Goal: Information Seeking & Learning: Learn about a topic

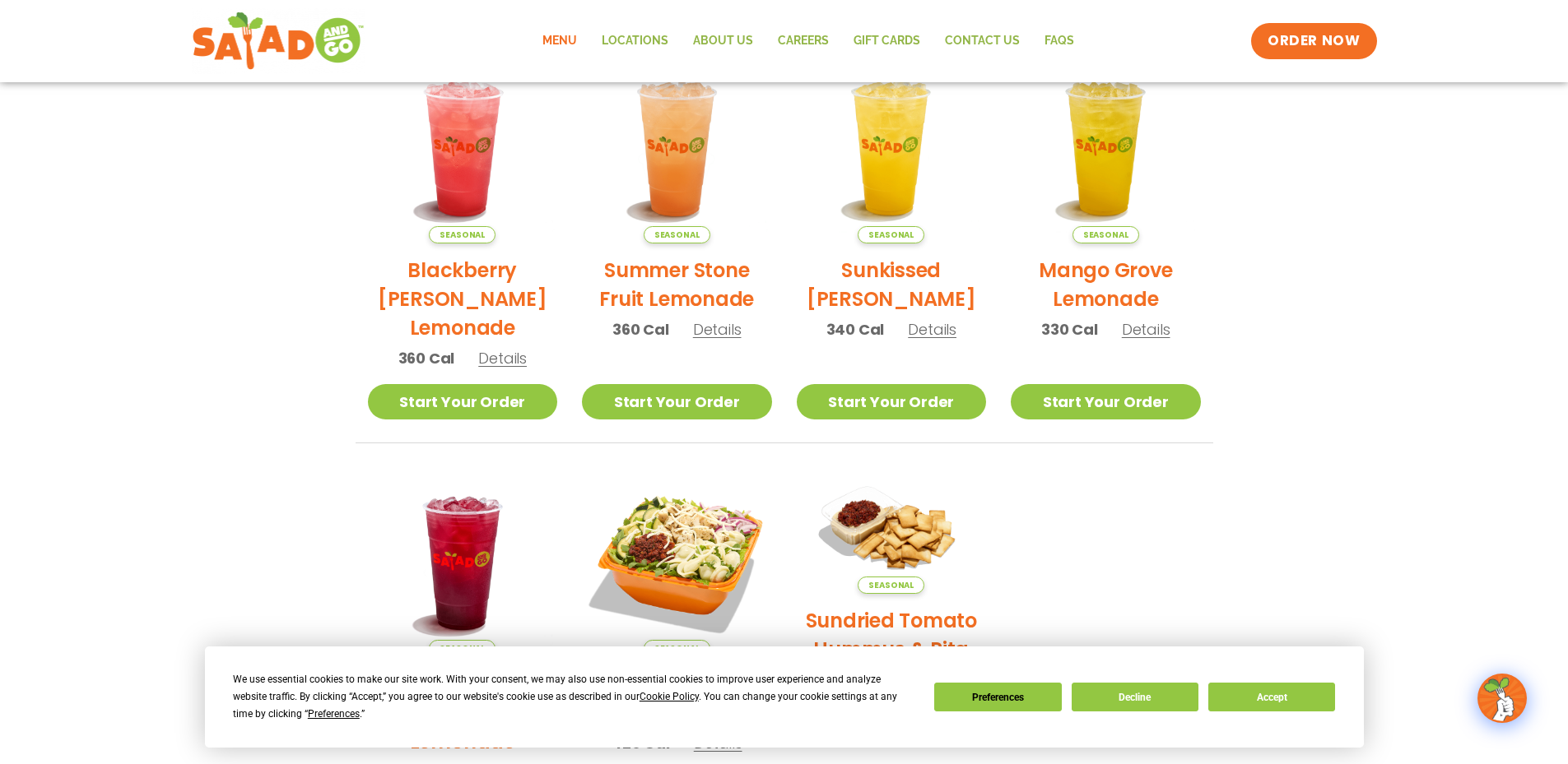
scroll to position [329, 0]
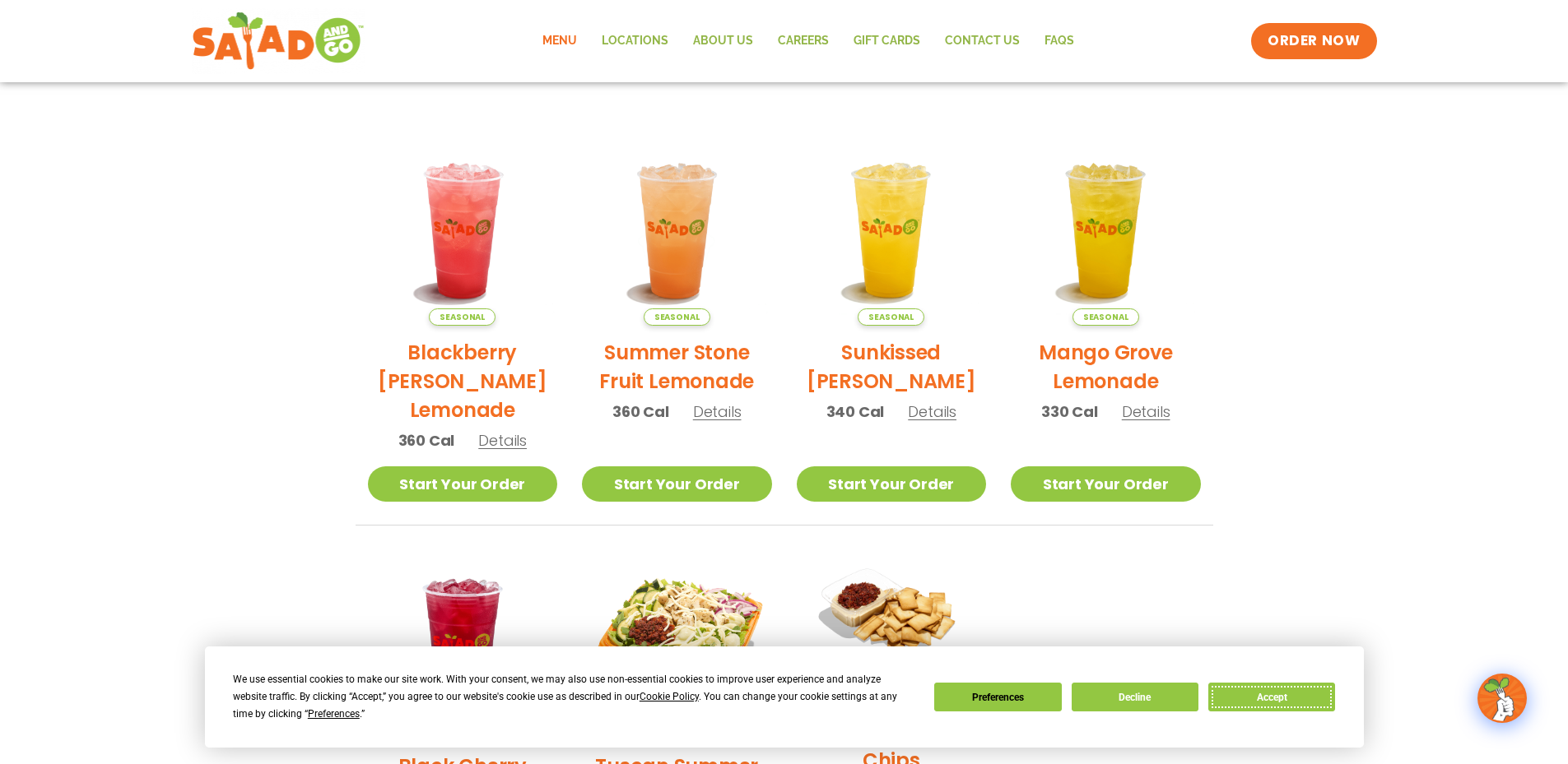
click at [1325, 697] on button "Accept" at bounding box center [1270, 698] width 126 height 29
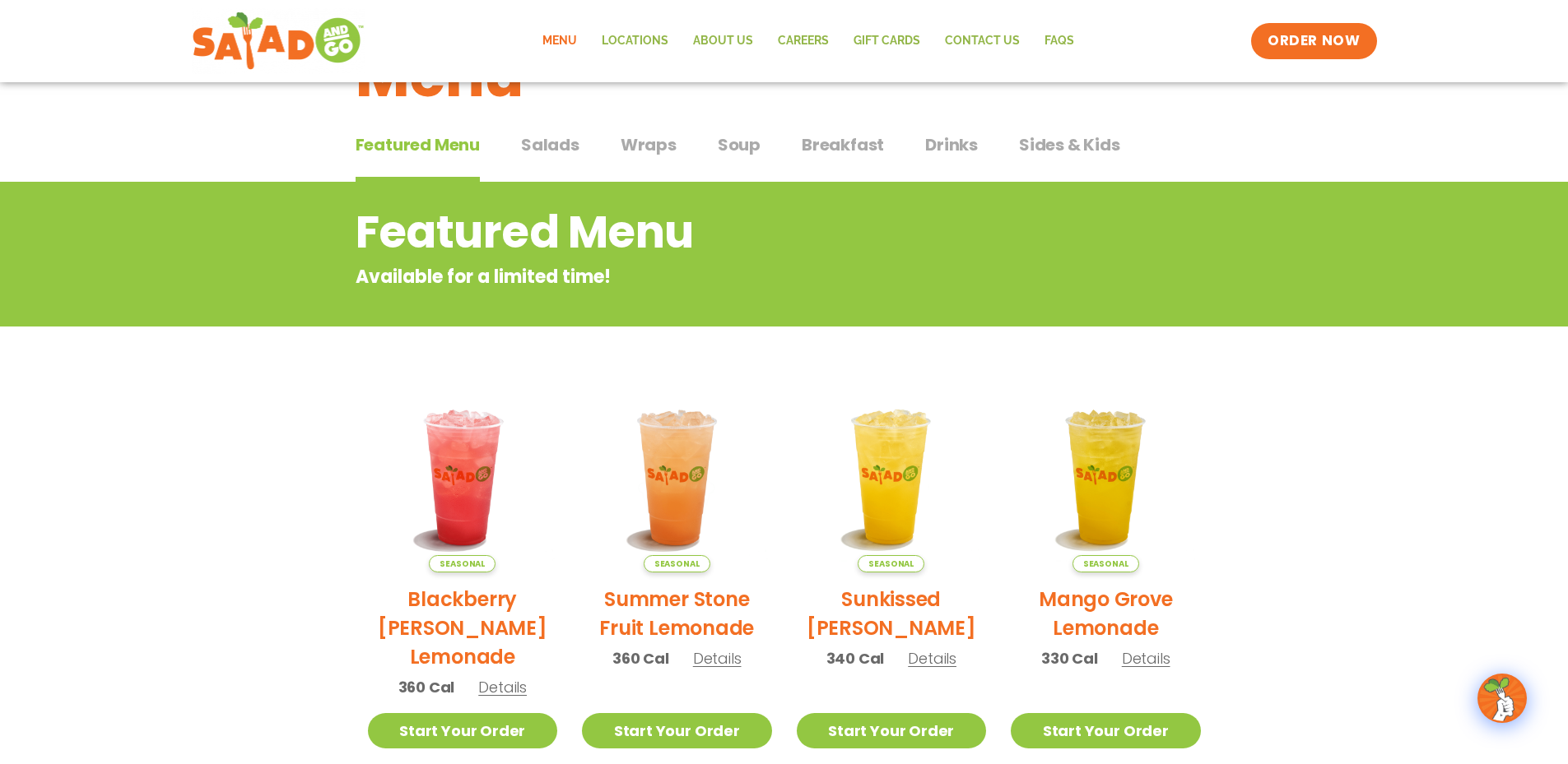
scroll to position [0, 0]
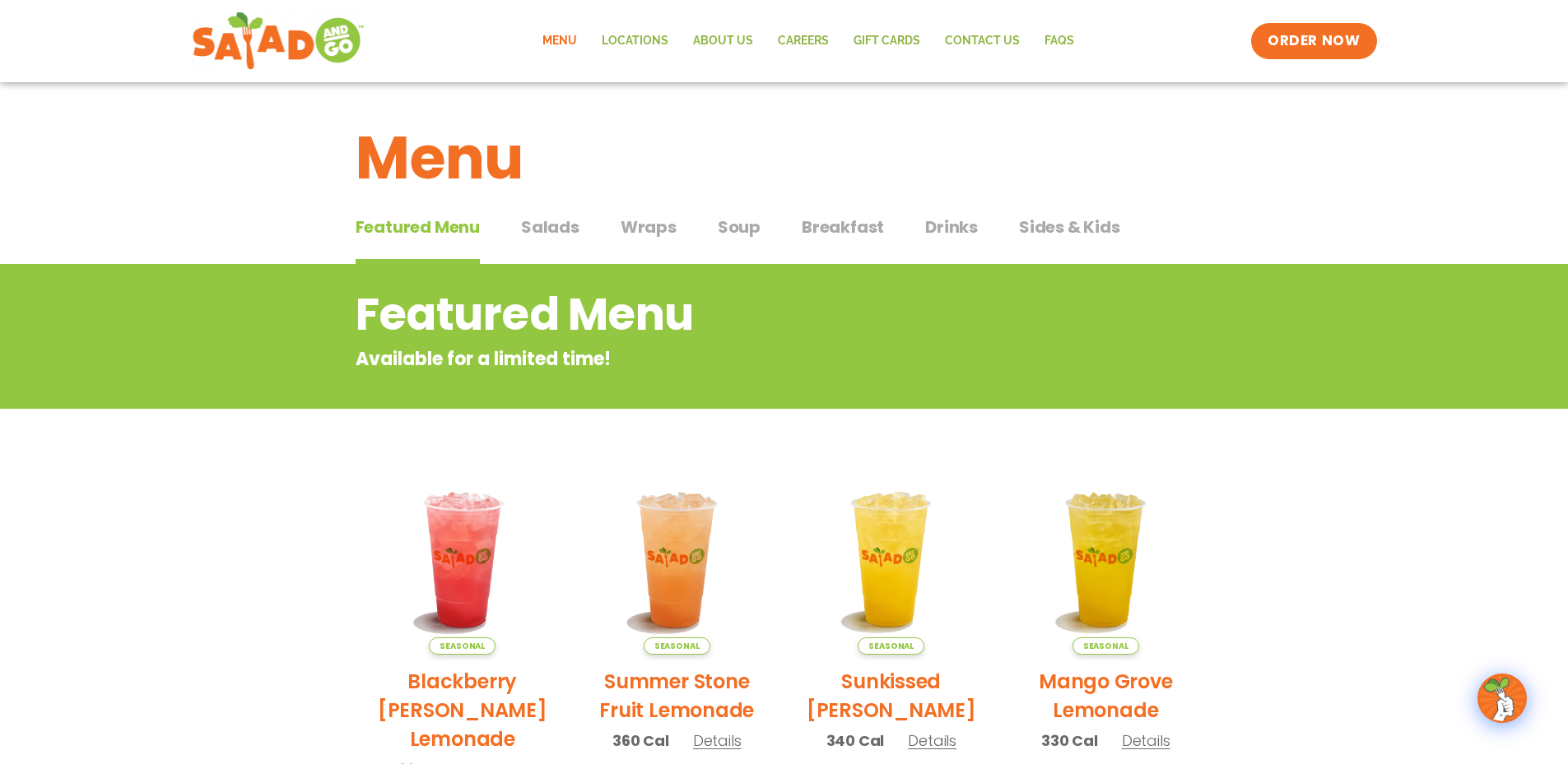
click at [726, 227] on span "Soup" at bounding box center [739, 226] width 43 height 25
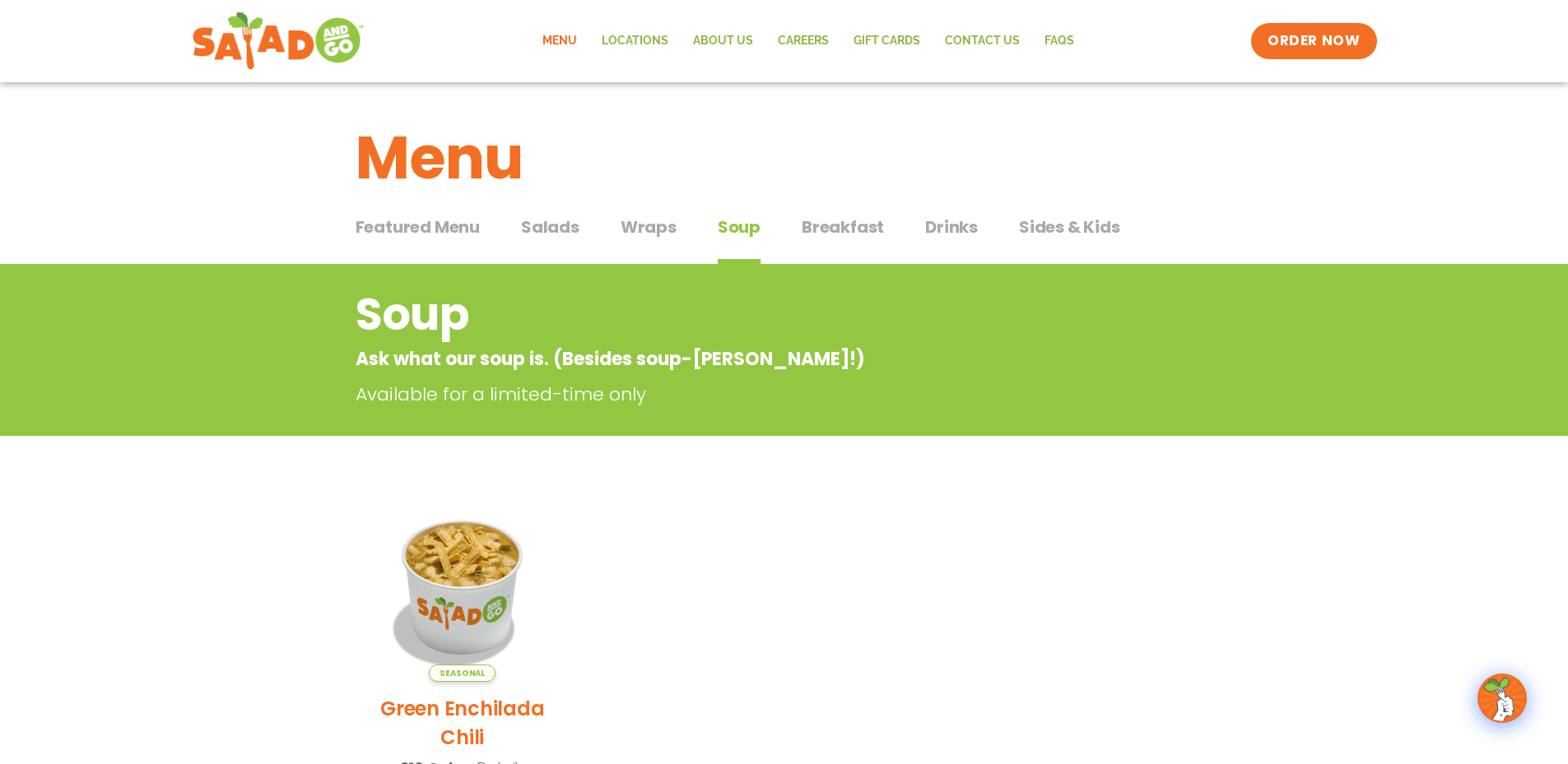
click at [832, 230] on span "Breakfast" at bounding box center [843, 226] width 82 height 25
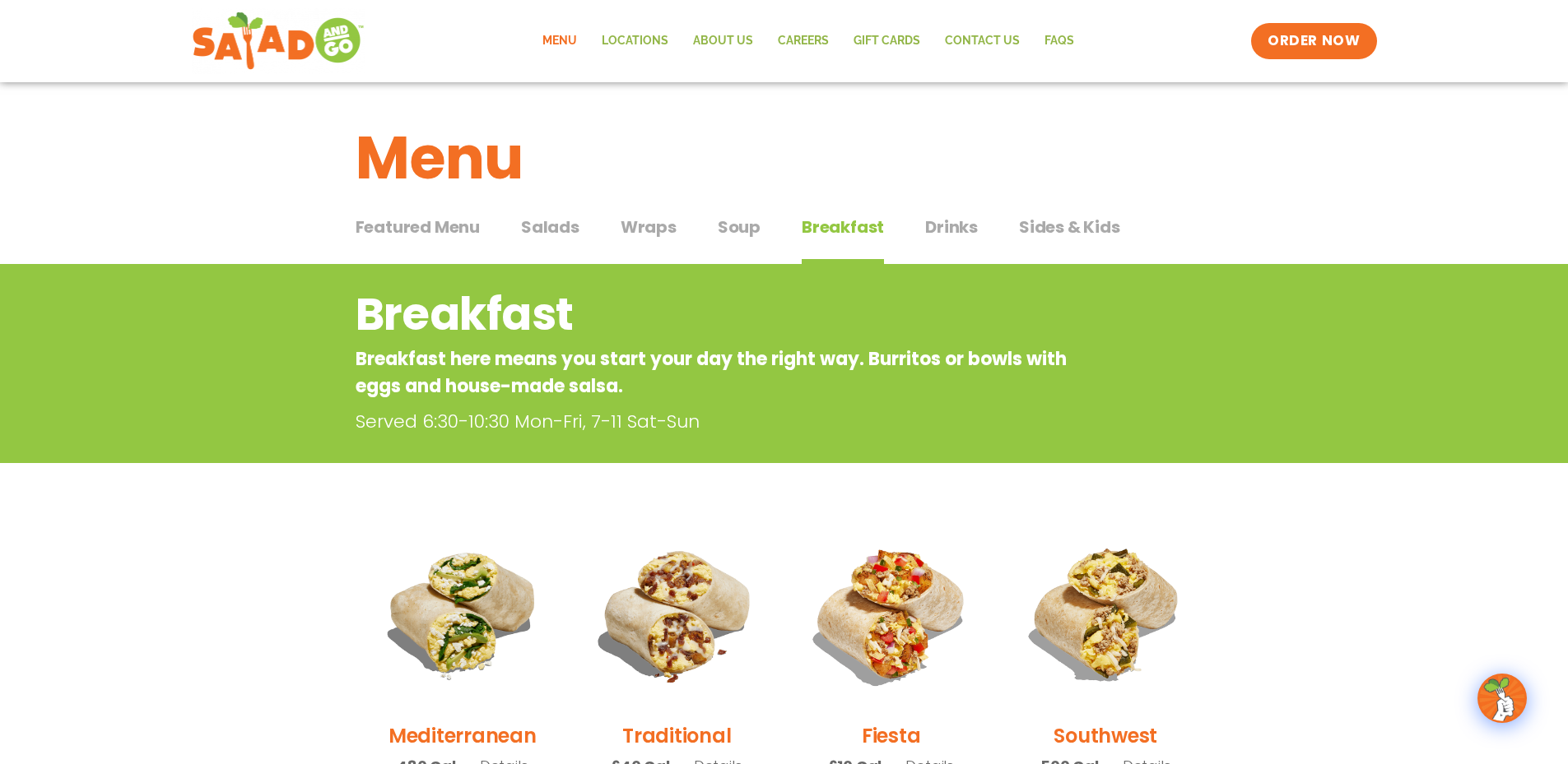
click at [644, 229] on span "Wraps" at bounding box center [648, 226] width 56 height 25
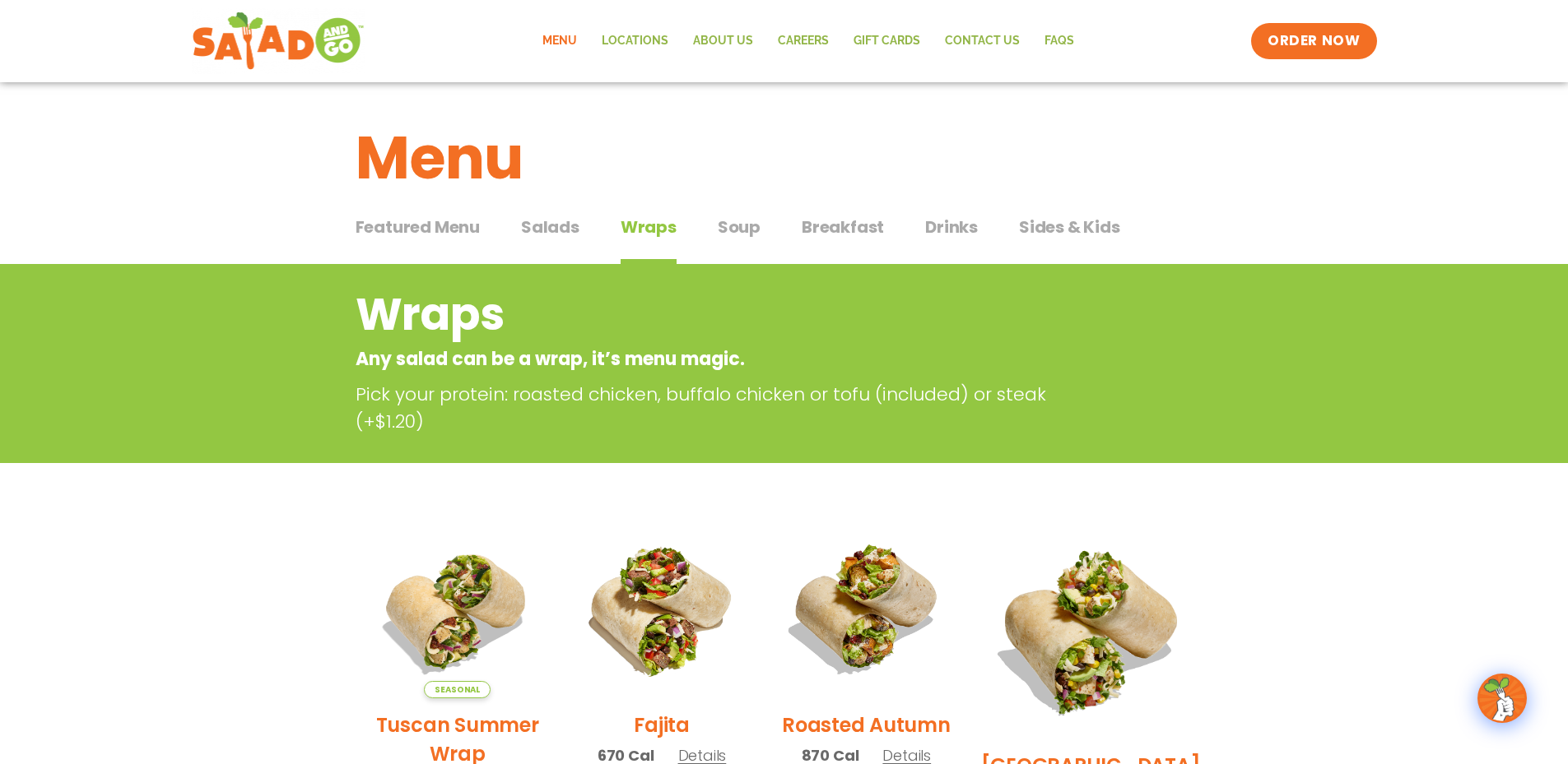
click at [559, 207] on div "Menu" at bounding box center [784, 145] width 1568 height 126
click at [555, 225] on span "Salads" at bounding box center [550, 226] width 58 height 25
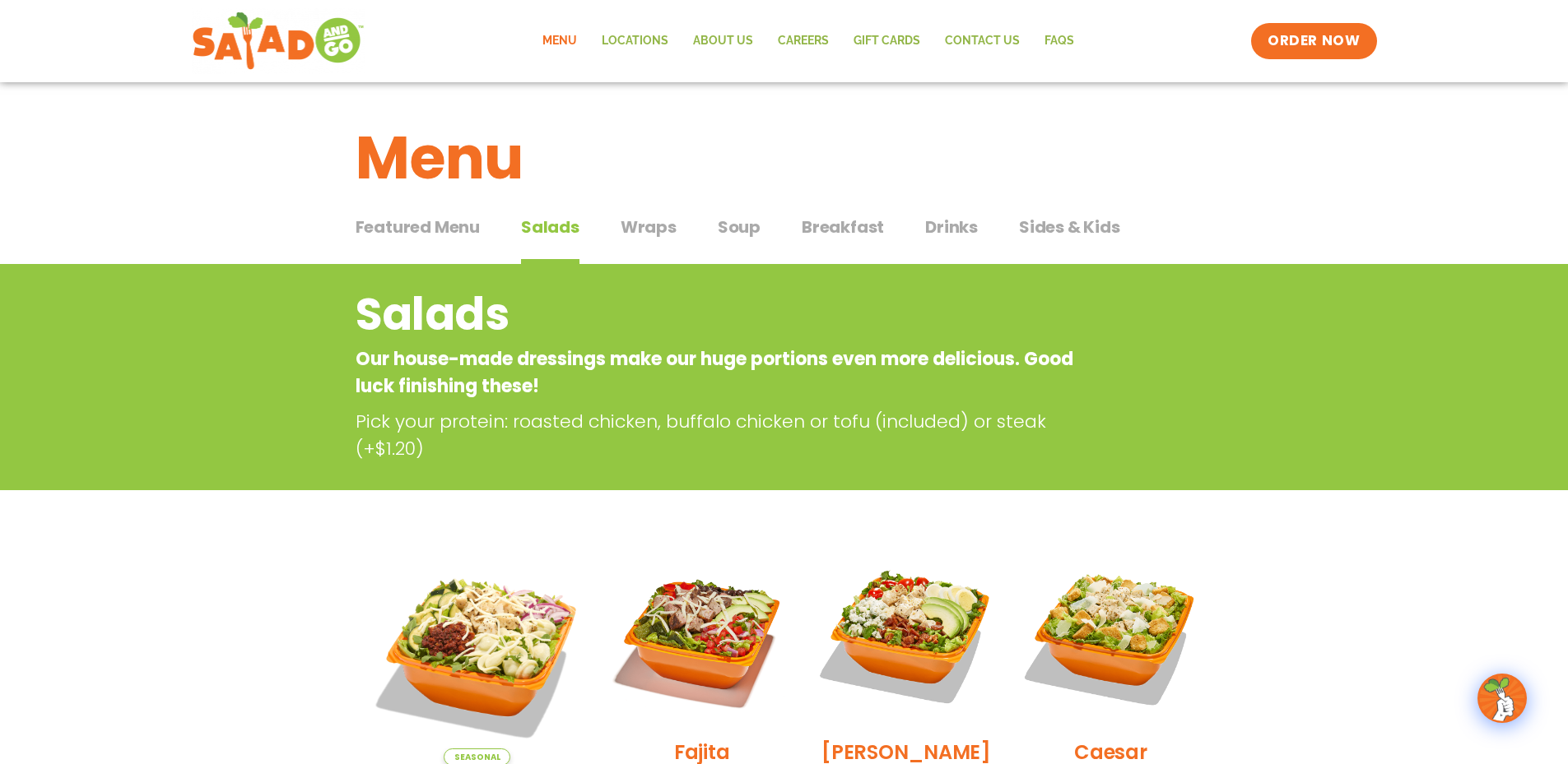
click at [464, 241] on button "Featured Menu Featured Menu" at bounding box center [418, 239] width 125 height 50
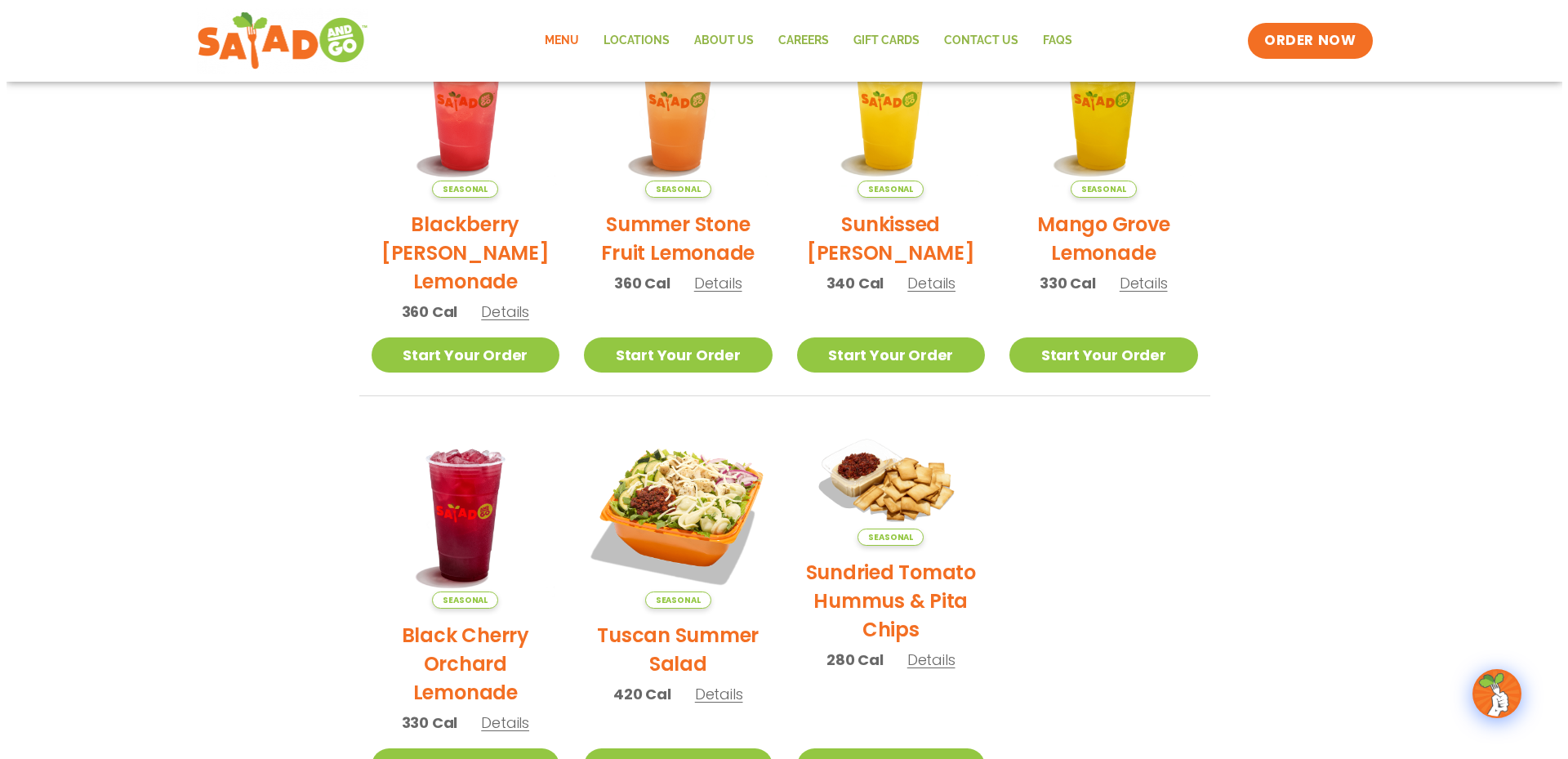
scroll to position [208, 0]
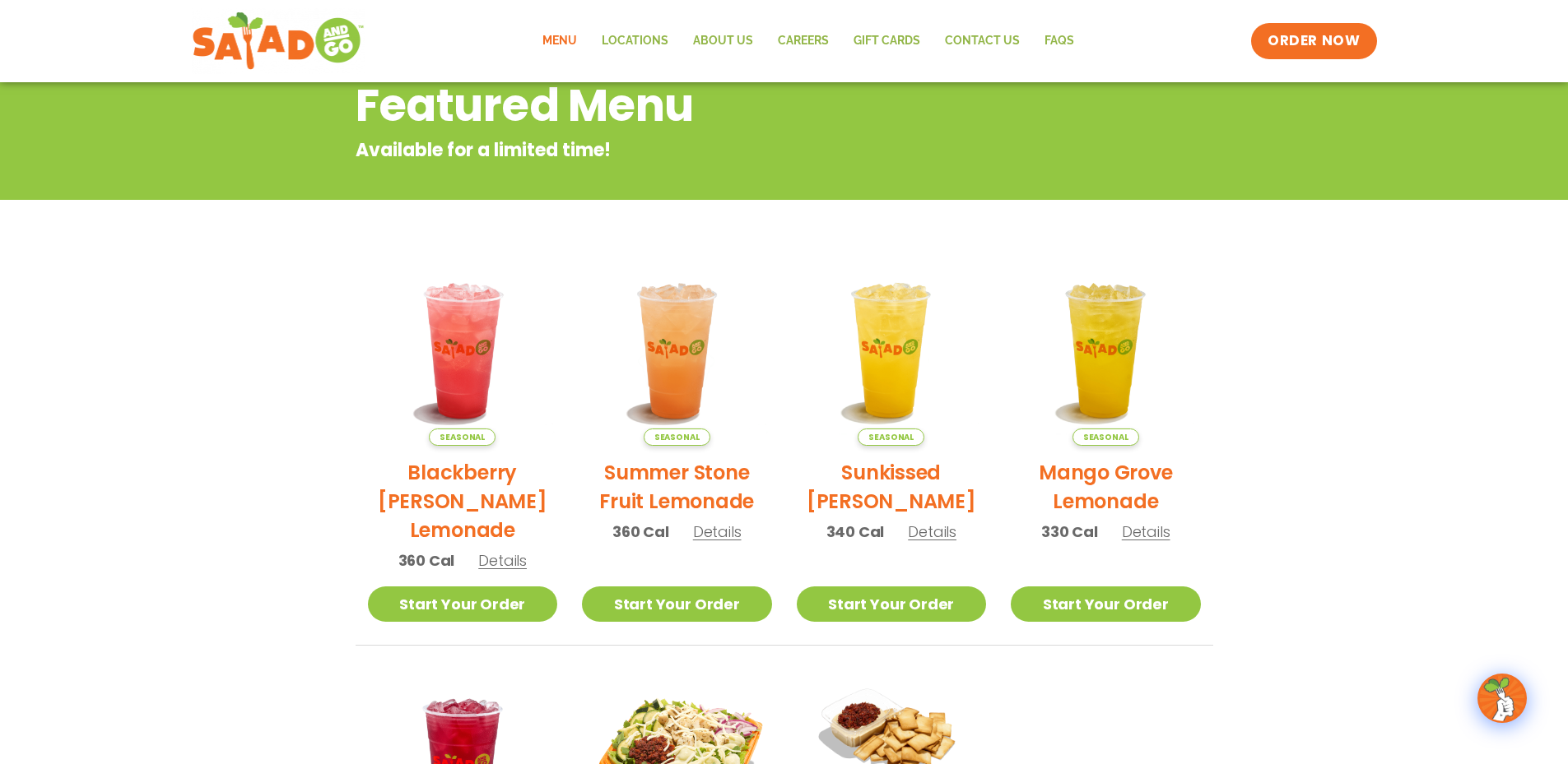
click at [726, 541] on span "Details" at bounding box center [716, 531] width 48 height 21
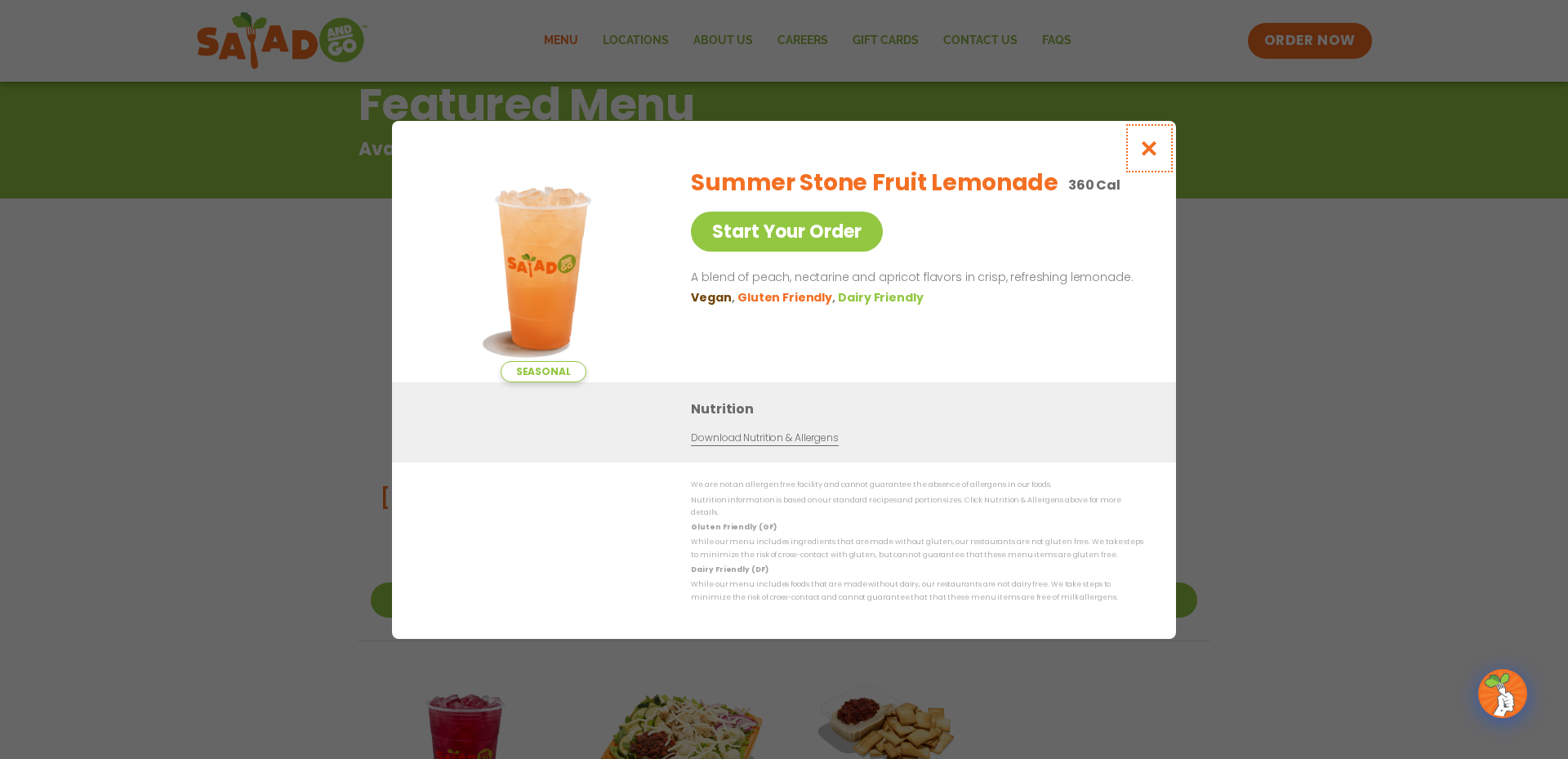
click at [1160, 149] on button "Close modal" at bounding box center [1149, 148] width 53 height 55
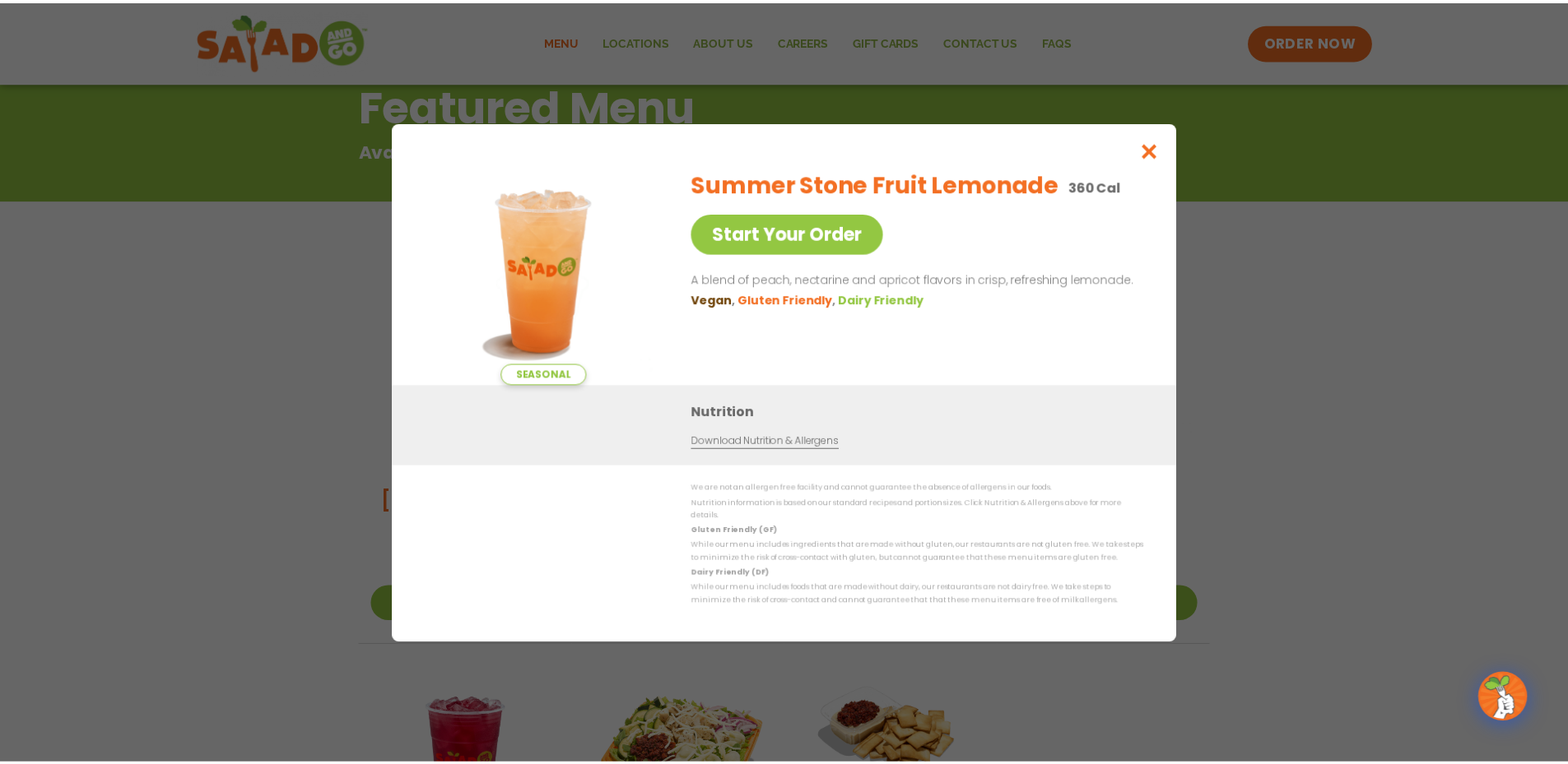
scroll to position [264, 0]
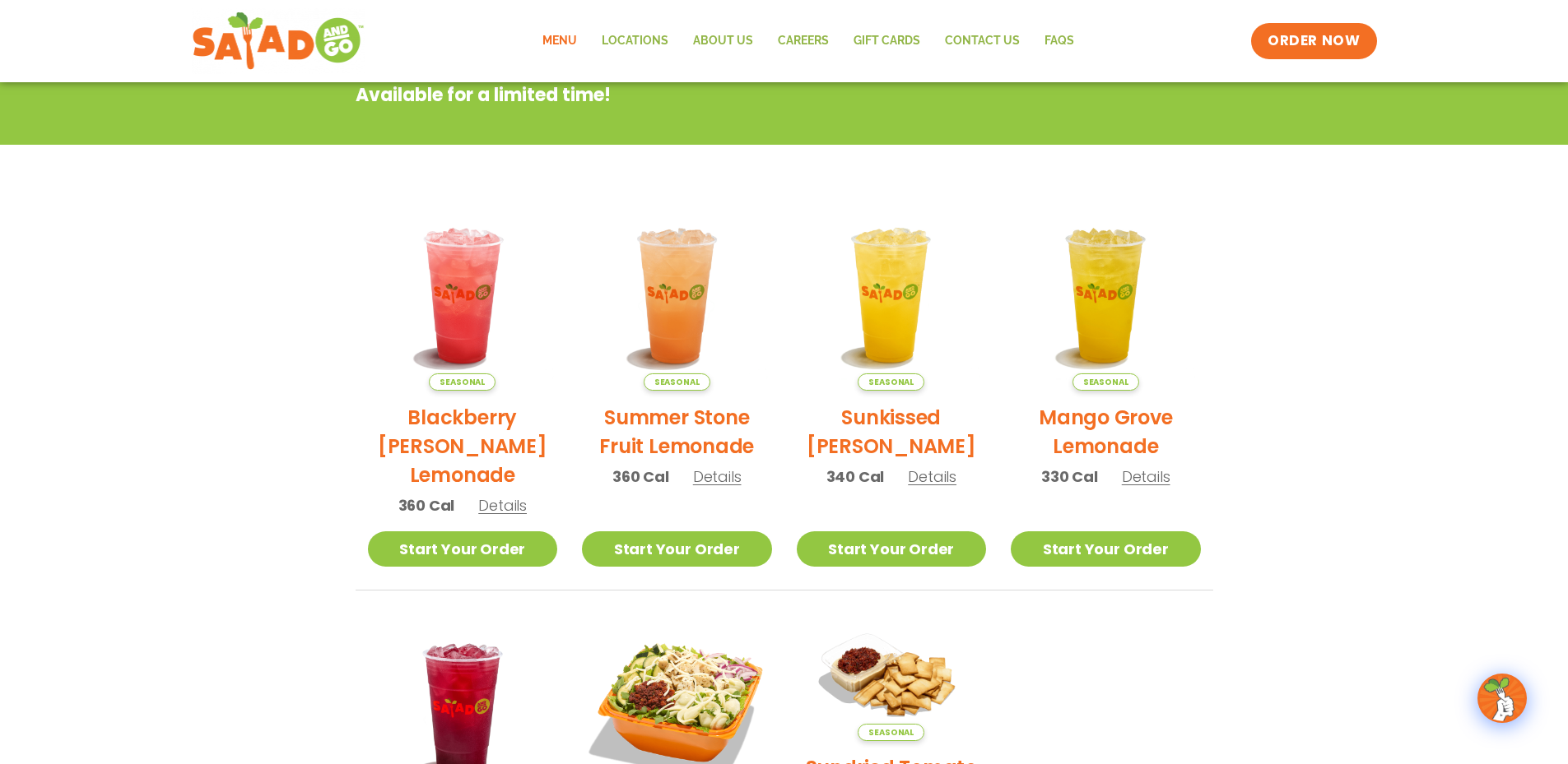
click at [510, 505] on span "Details" at bounding box center [501, 505] width 48 height 21
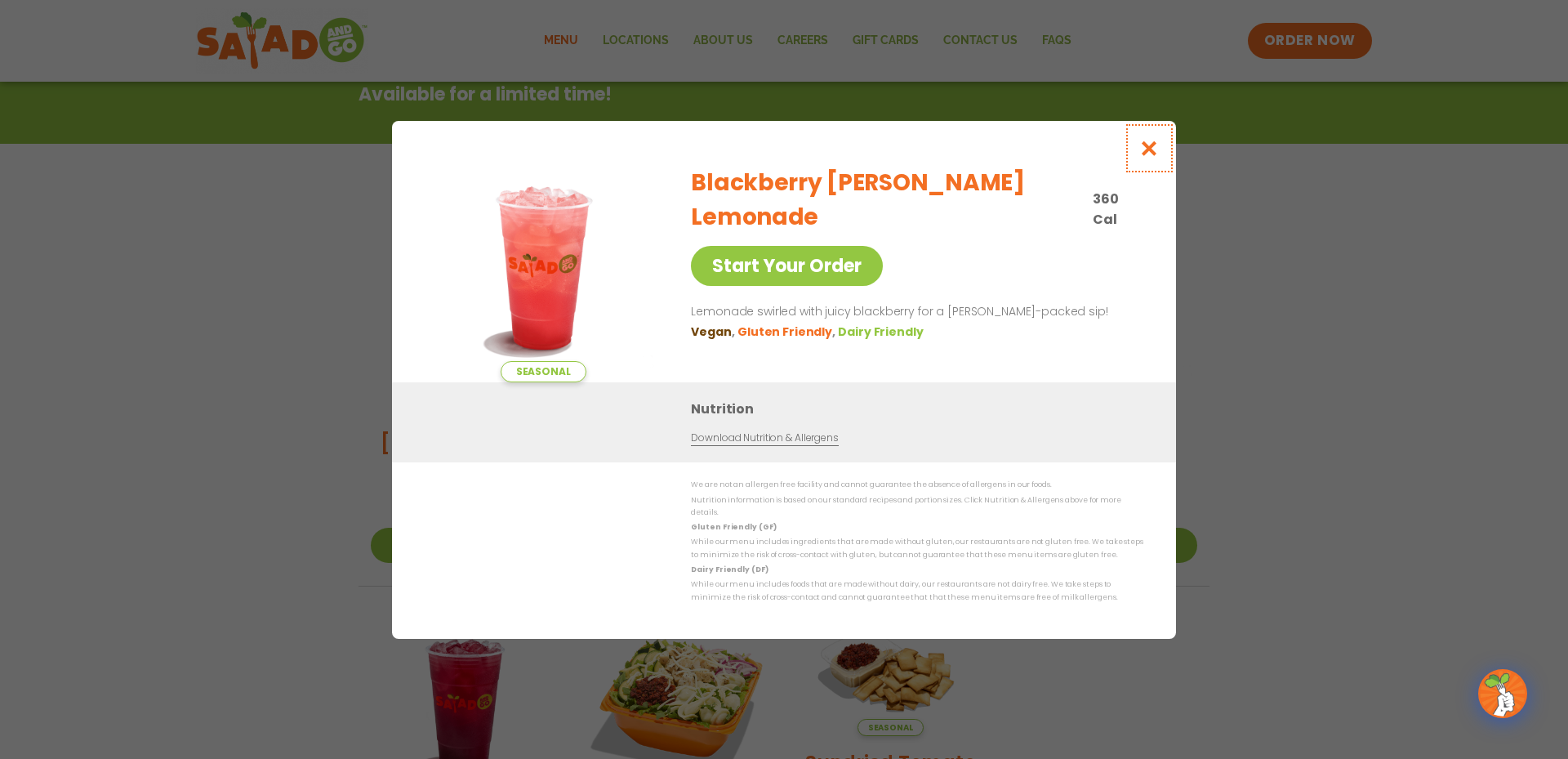
click at [1156, 149] on icon "Close modal" at bounding box center [1149, 148] width 21 height 17
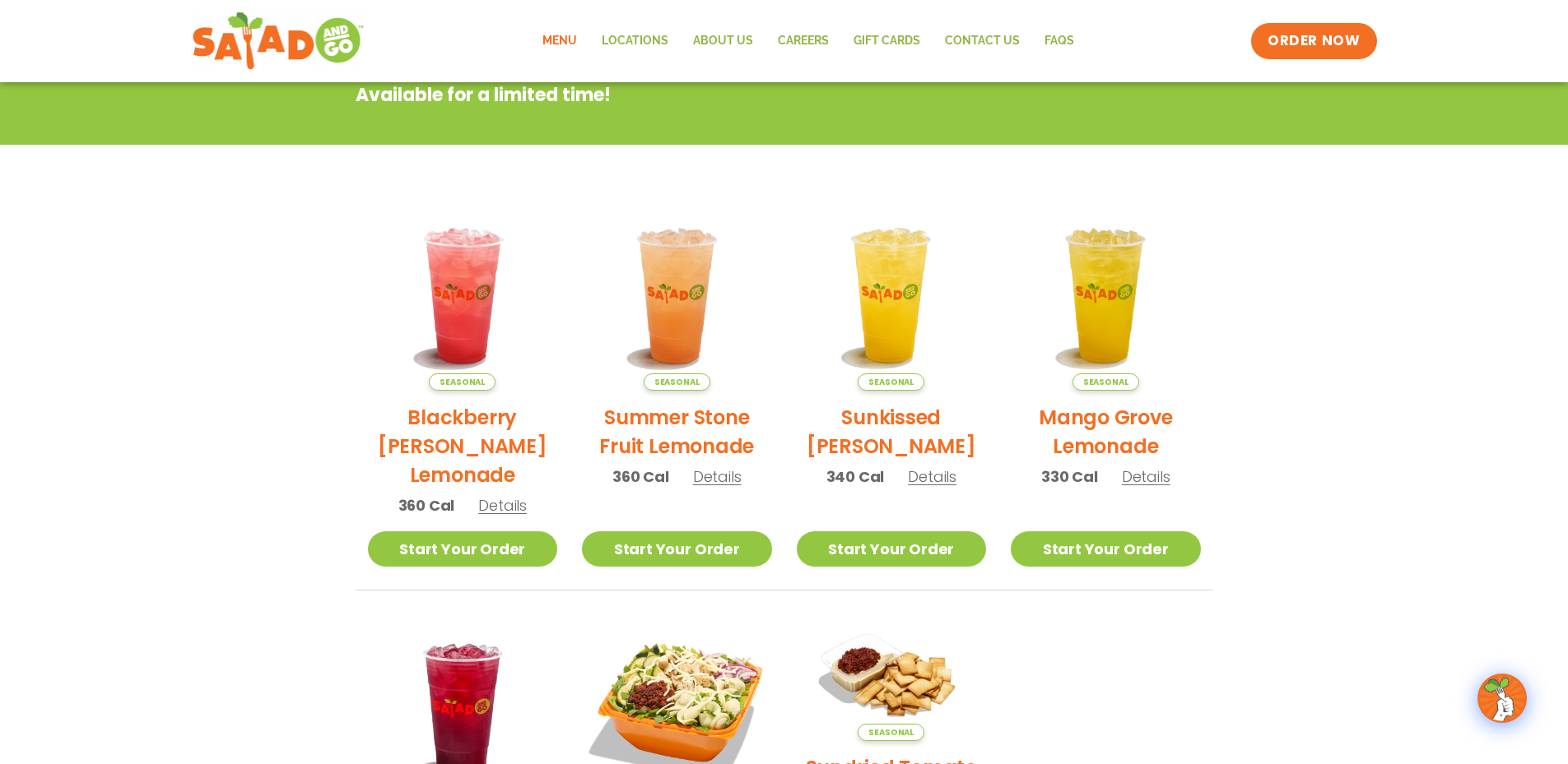
click at [943, 483] on span "Details" at bounding box center [931, 477] width 48 height 21
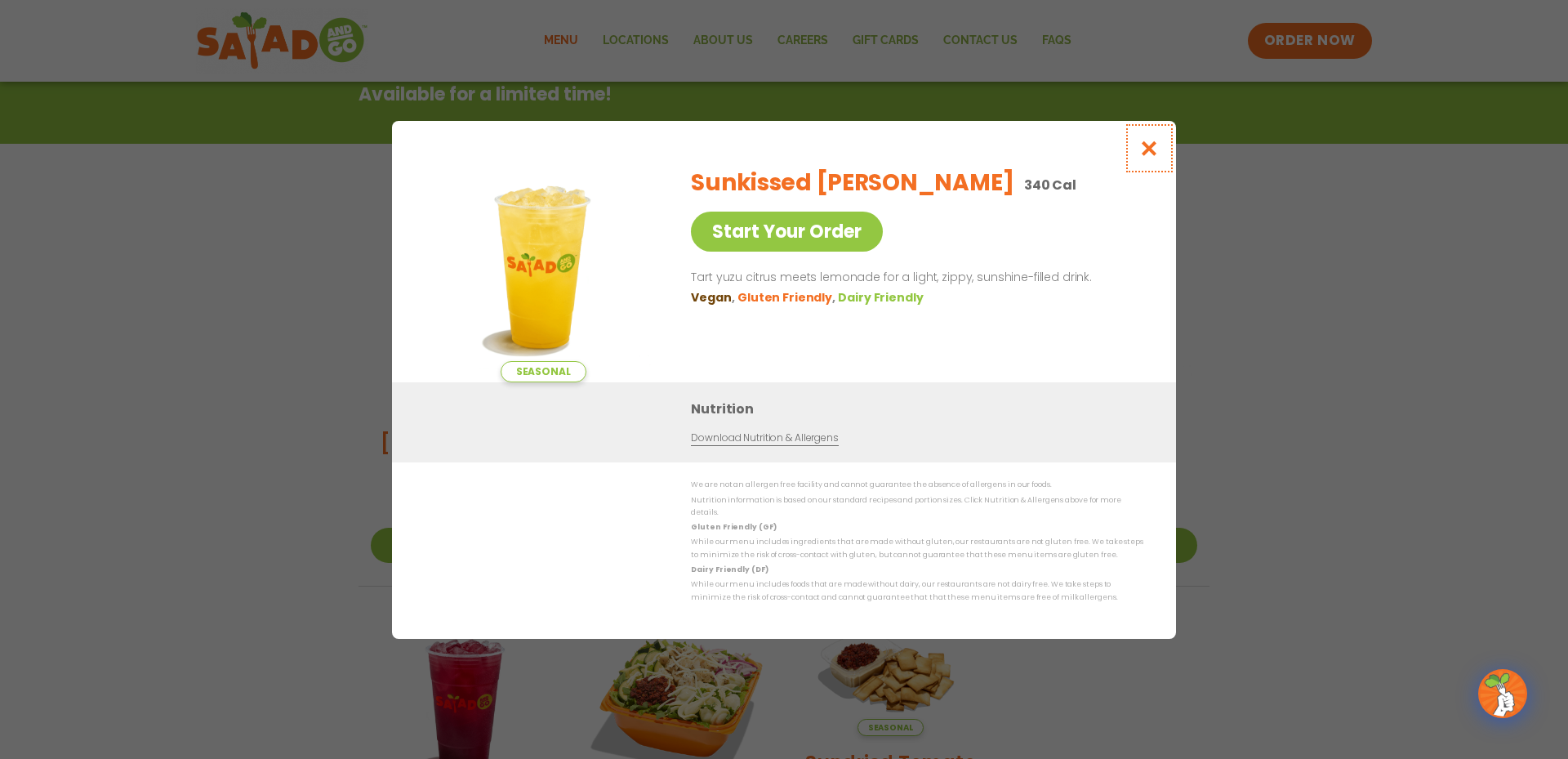
click at [1146, 149] on icon "Close modal" at bounding box center [1149, 148] width 21 height 17
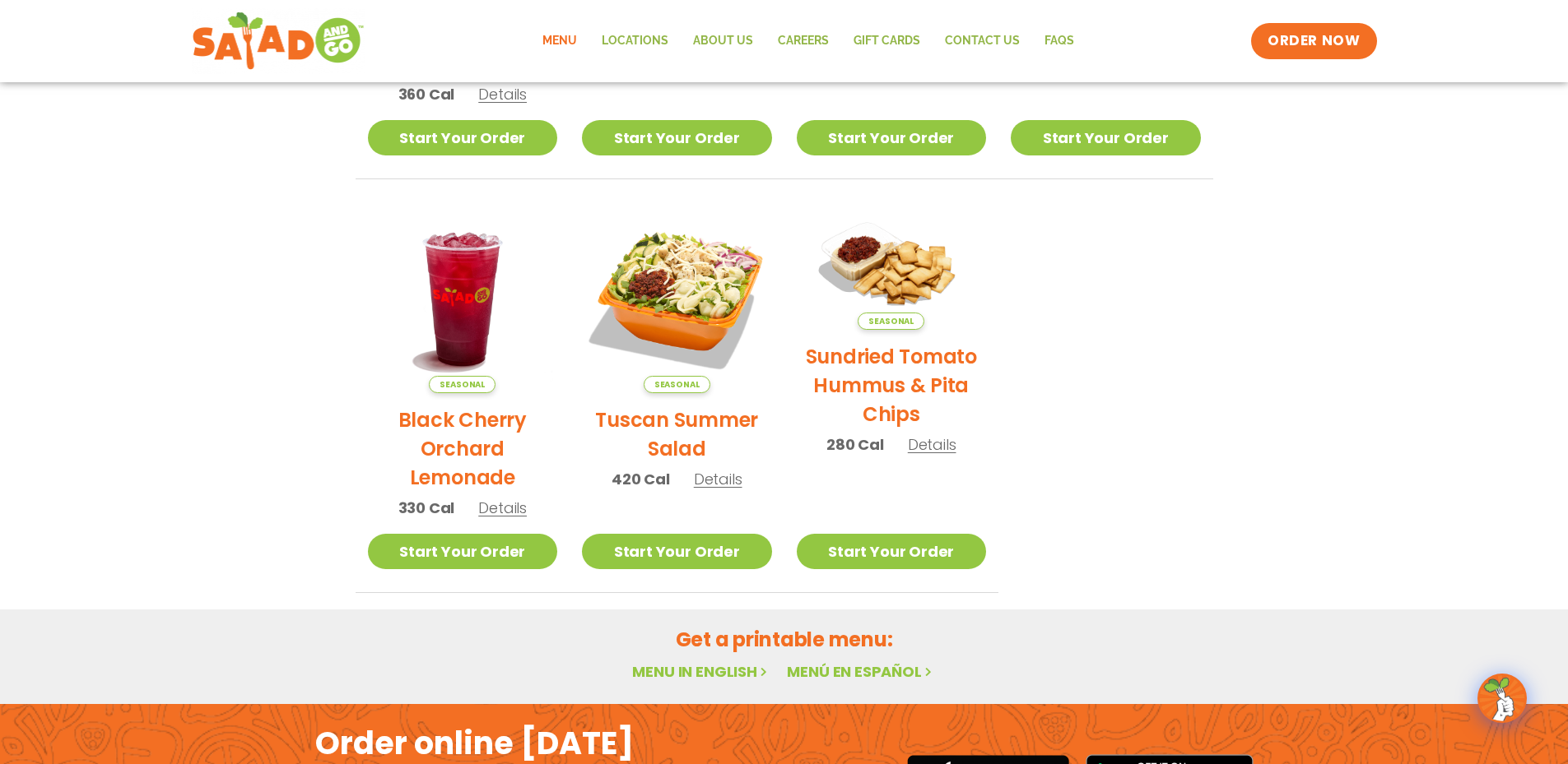
scroll to position [347, 0]
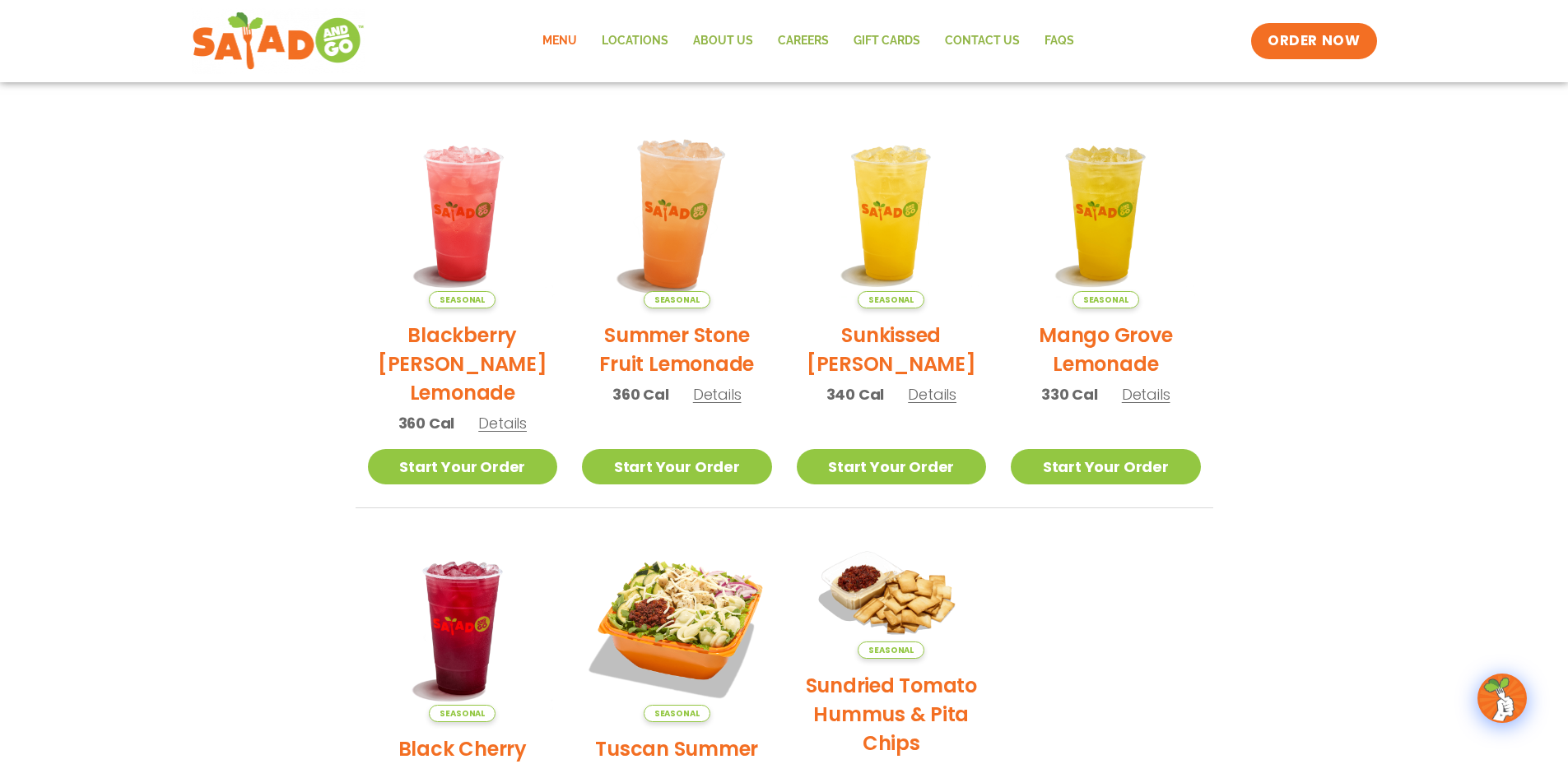
click at [685, 232] on img at bounding box center [676, 213] width 223 height 223
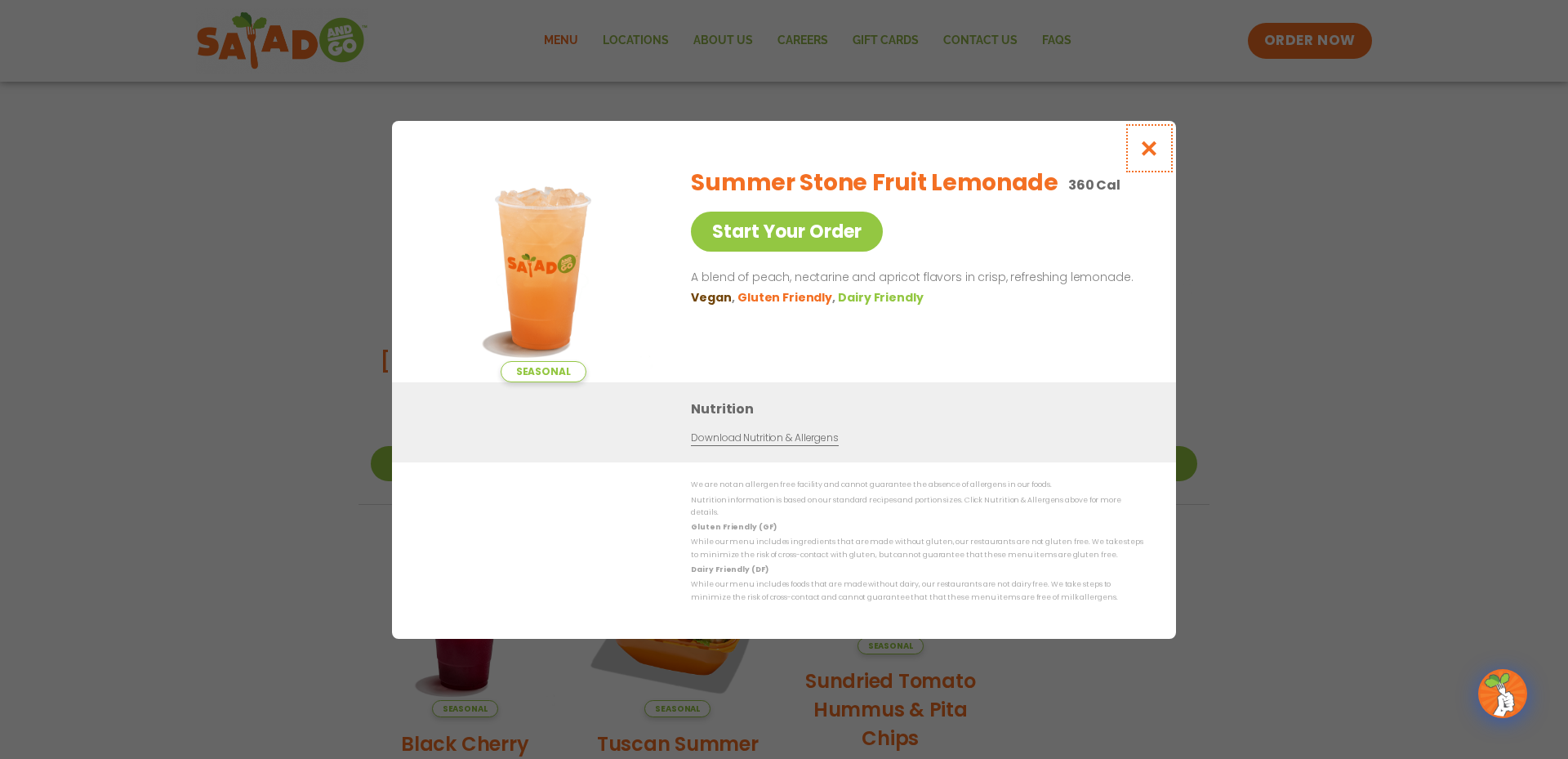
click at [1152, 145] on icon "Close modal" at bounding box center [1149, 148] width 21 height 17
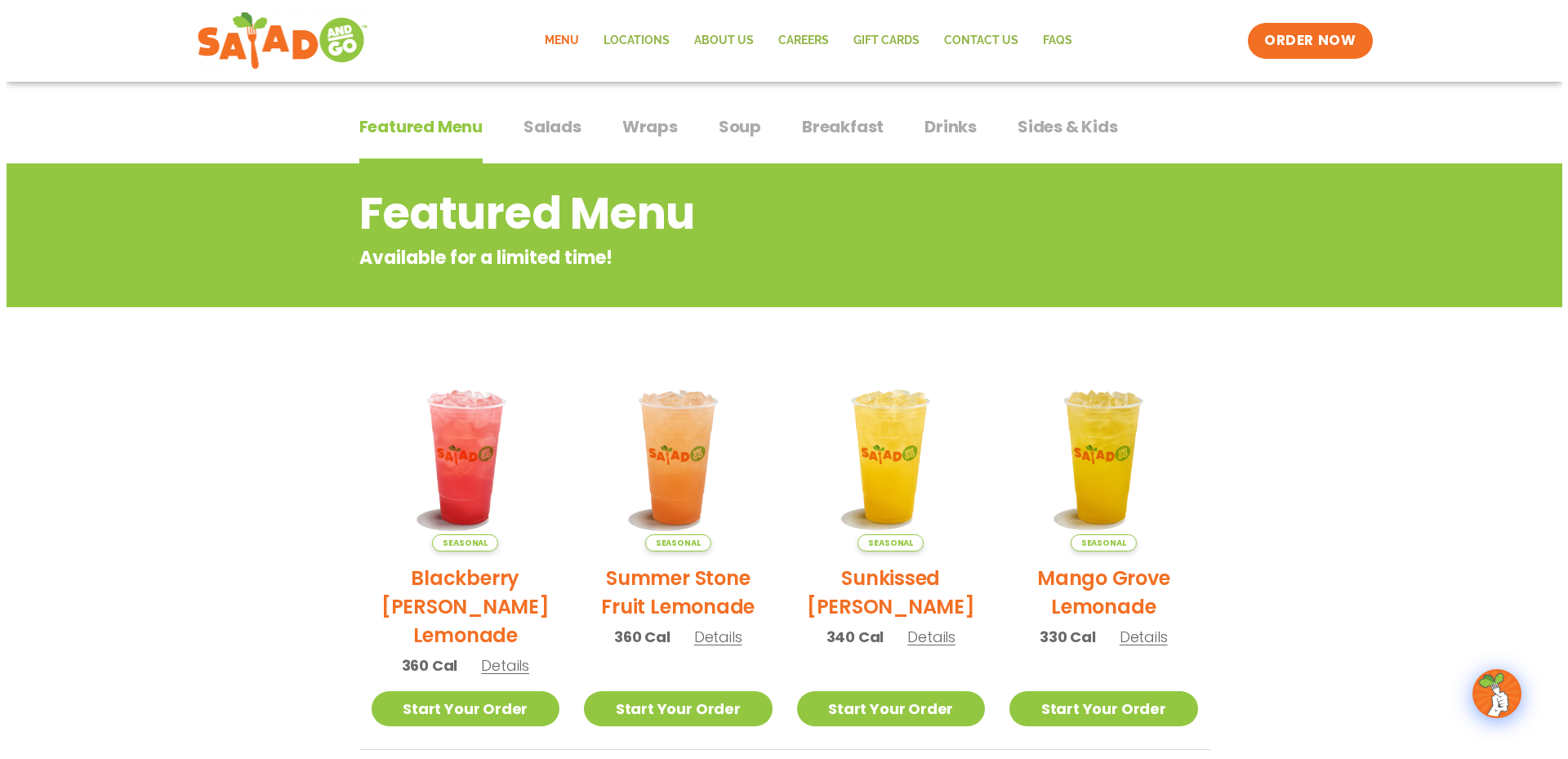
scroll to position [0, 0]
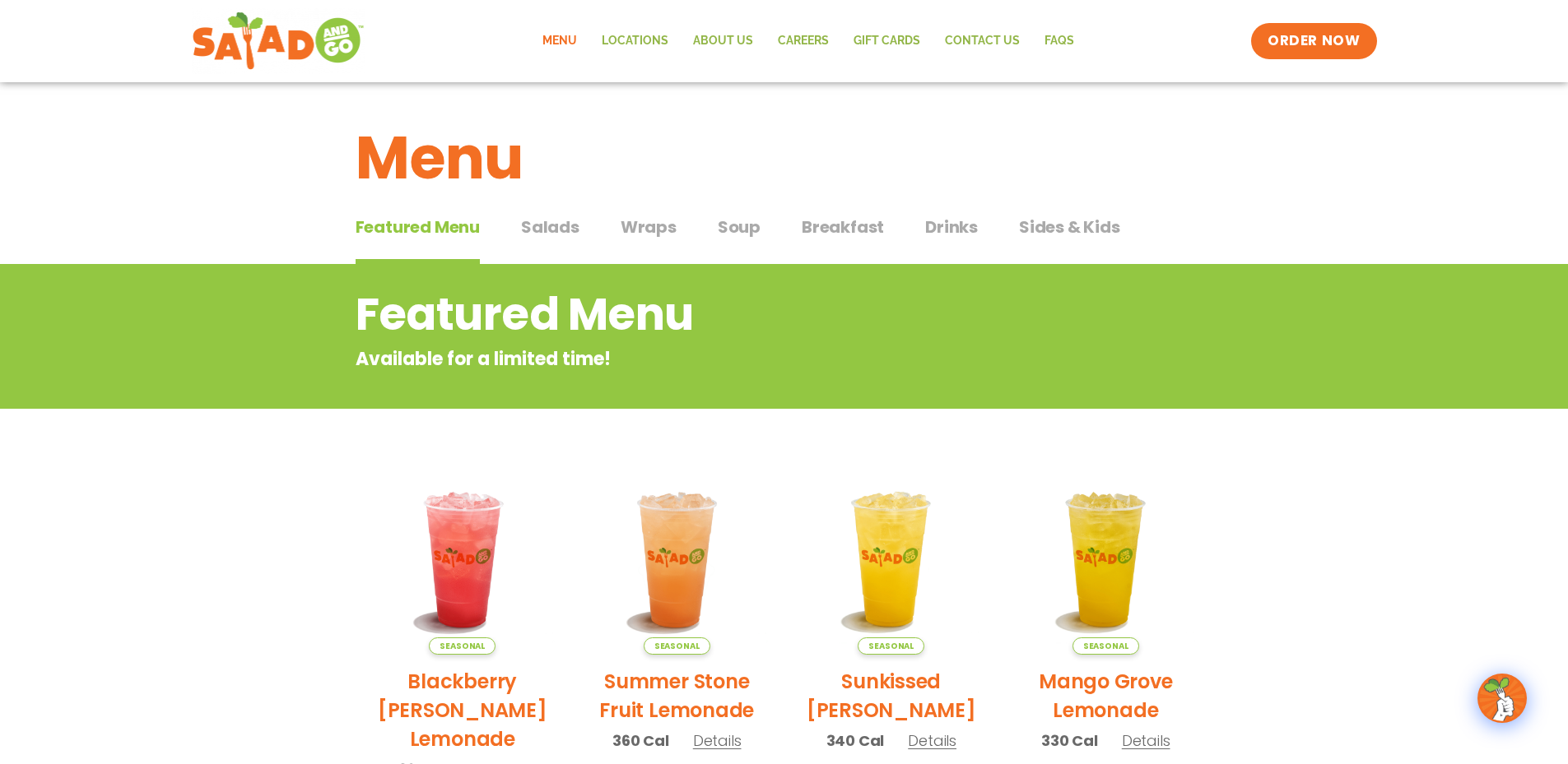
click at [726, 229] on span "Soup" at bounding box center [739, 226] width 43 height 25
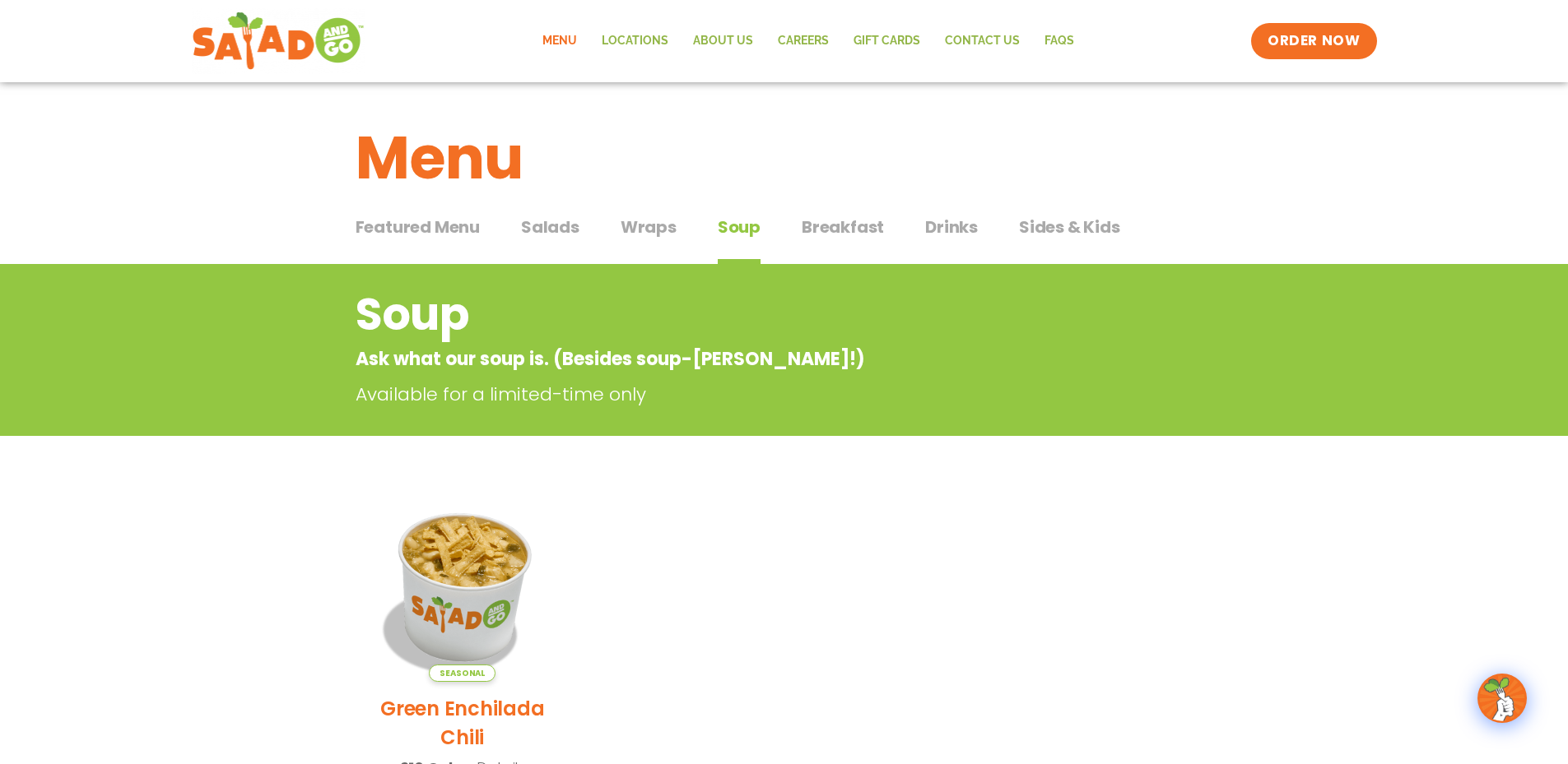
click at [466, 610] on img at bounding box center [461, 587] width 223 height 223
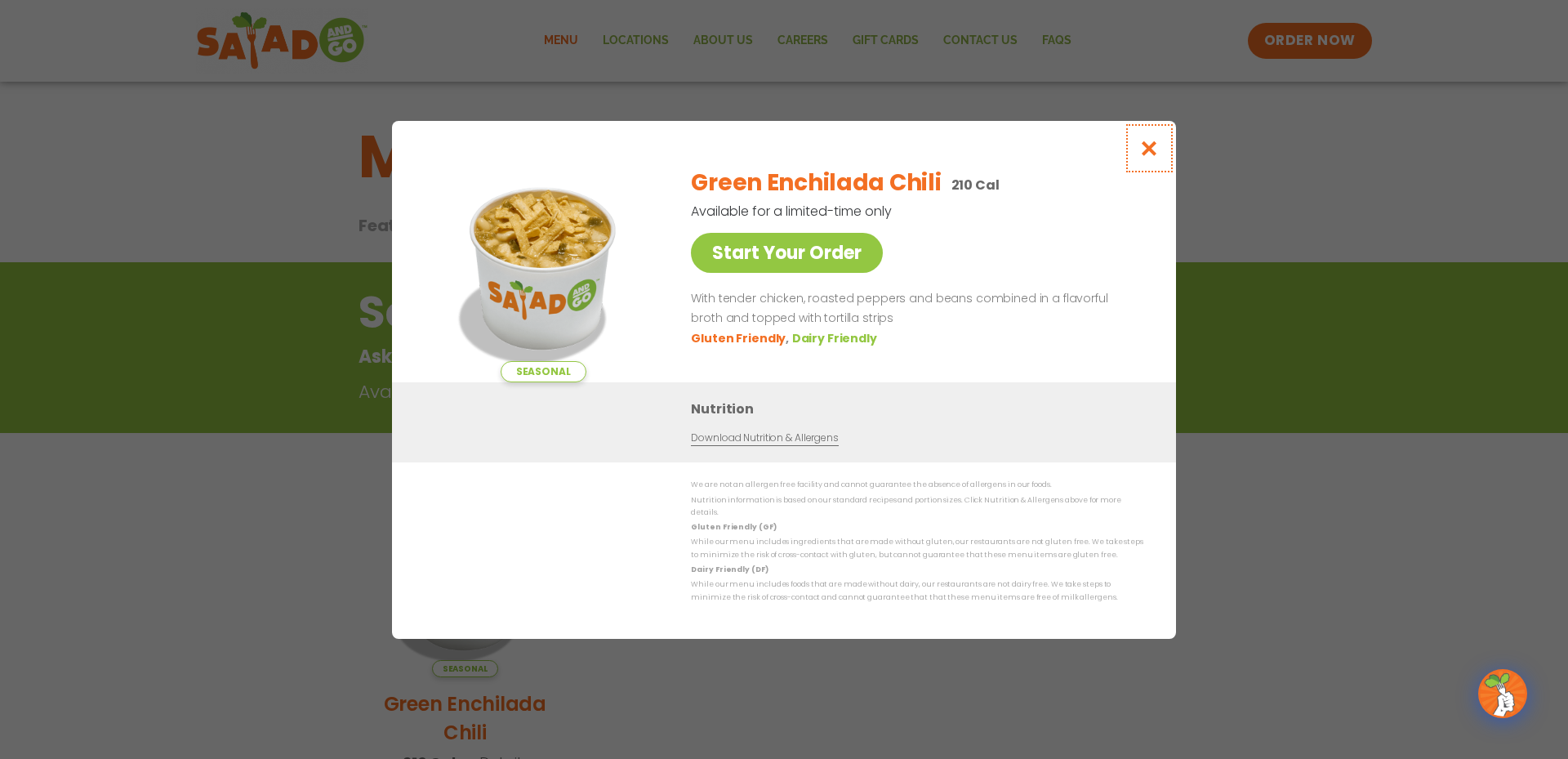
click at [1148, 164] on button "Close modal" at bounding box center [1149, 148] width 53 height 55
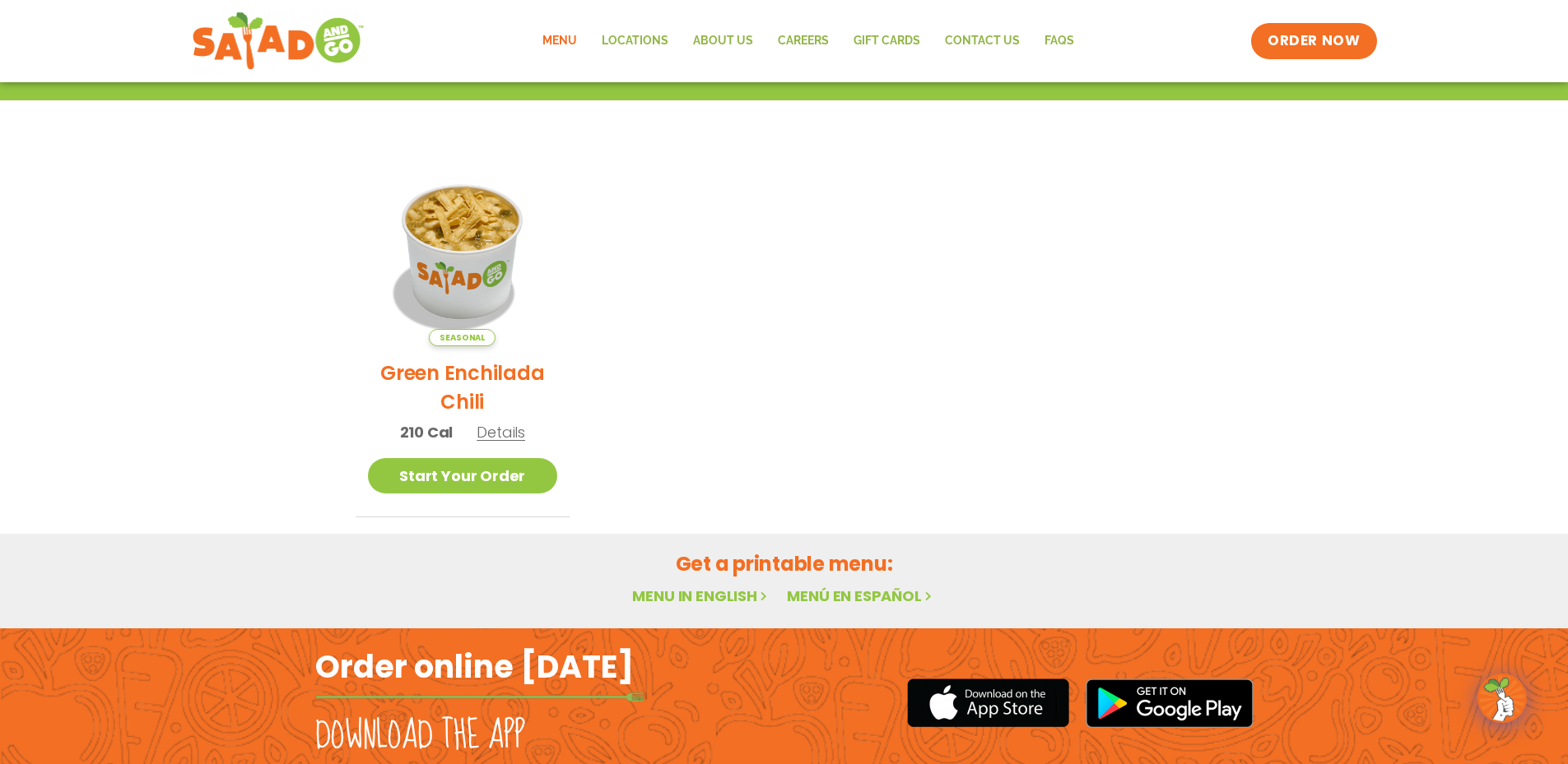
scroll to position [171, 0]
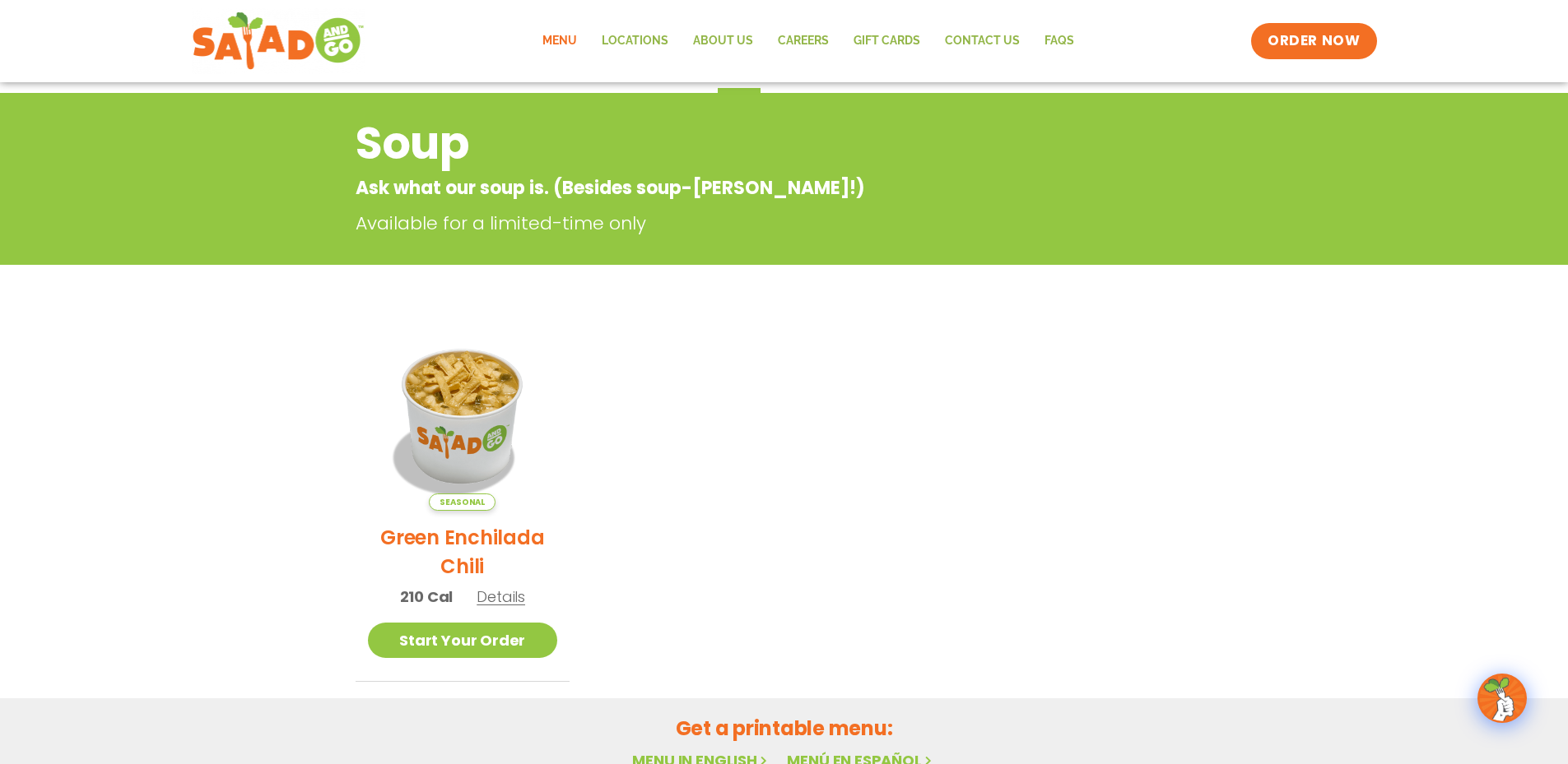
click at [491, 593] on span "Details" at bounding box center [501, 597] width 48 height 21
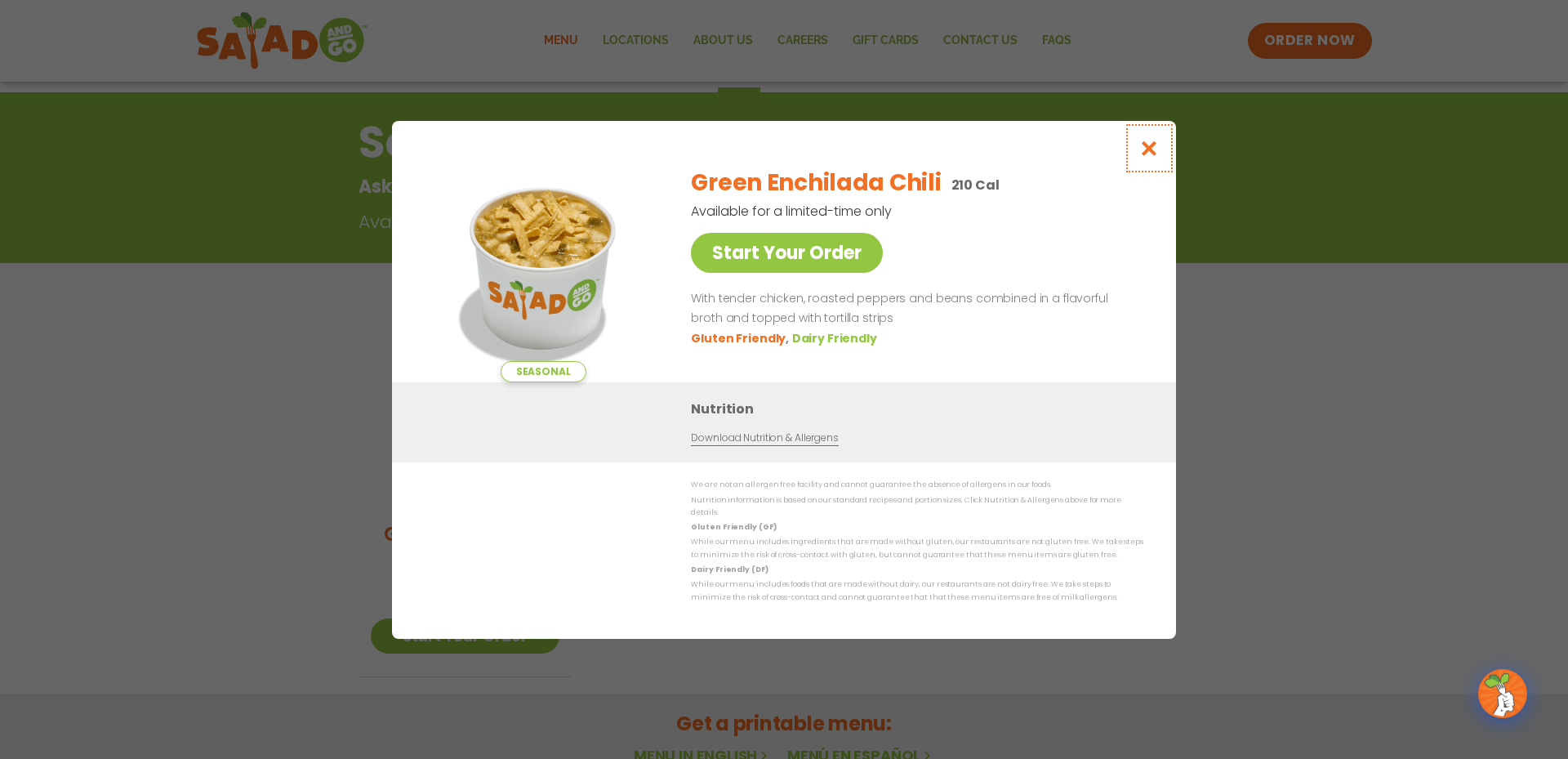
click at [1148, 157] on icon "Close modal" at bounding box center [1149, 148] width 21 height 17
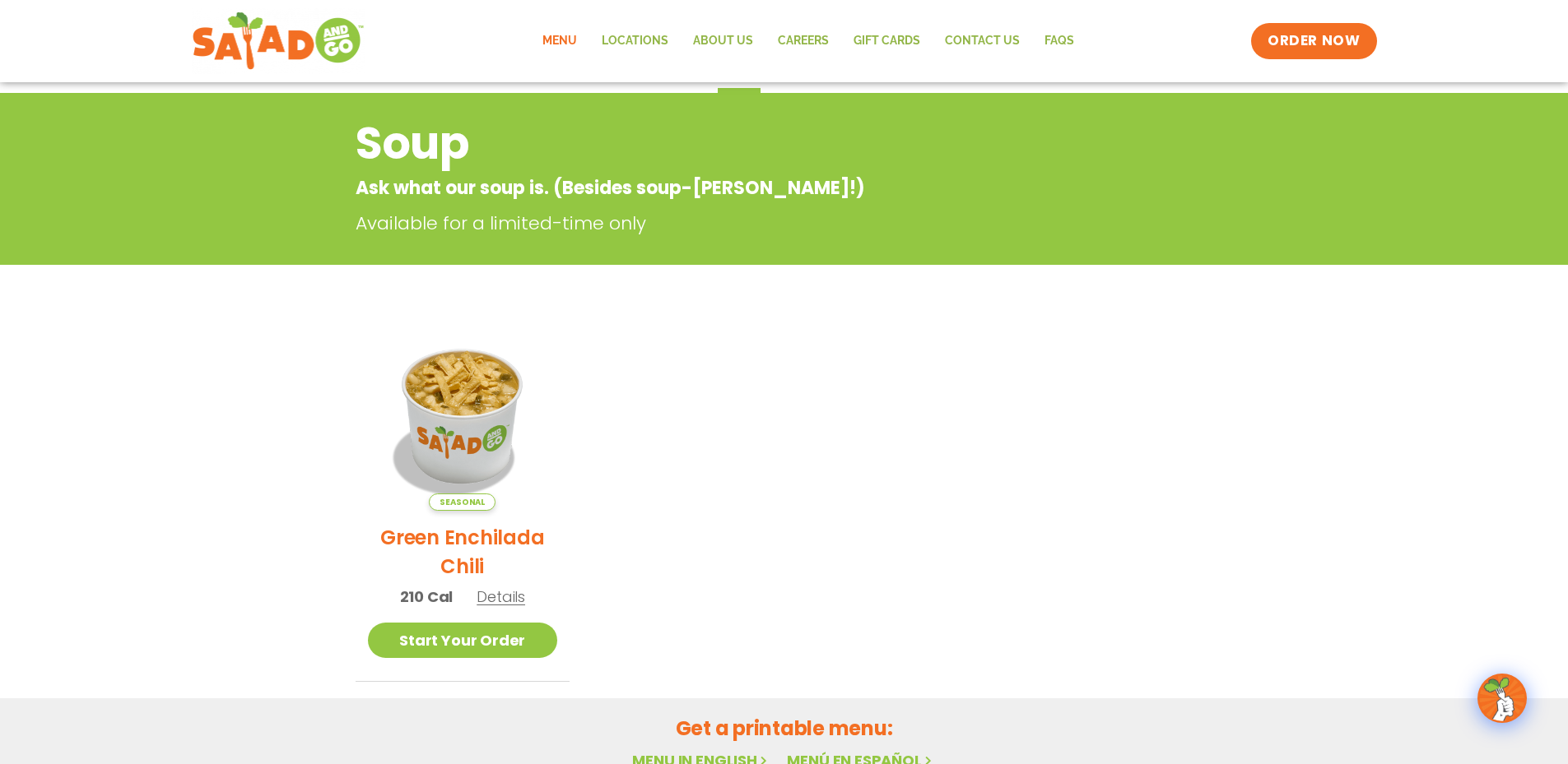
click at [558, 38] on link "Menu" at bounding box center [559, 41] width 59 height 38
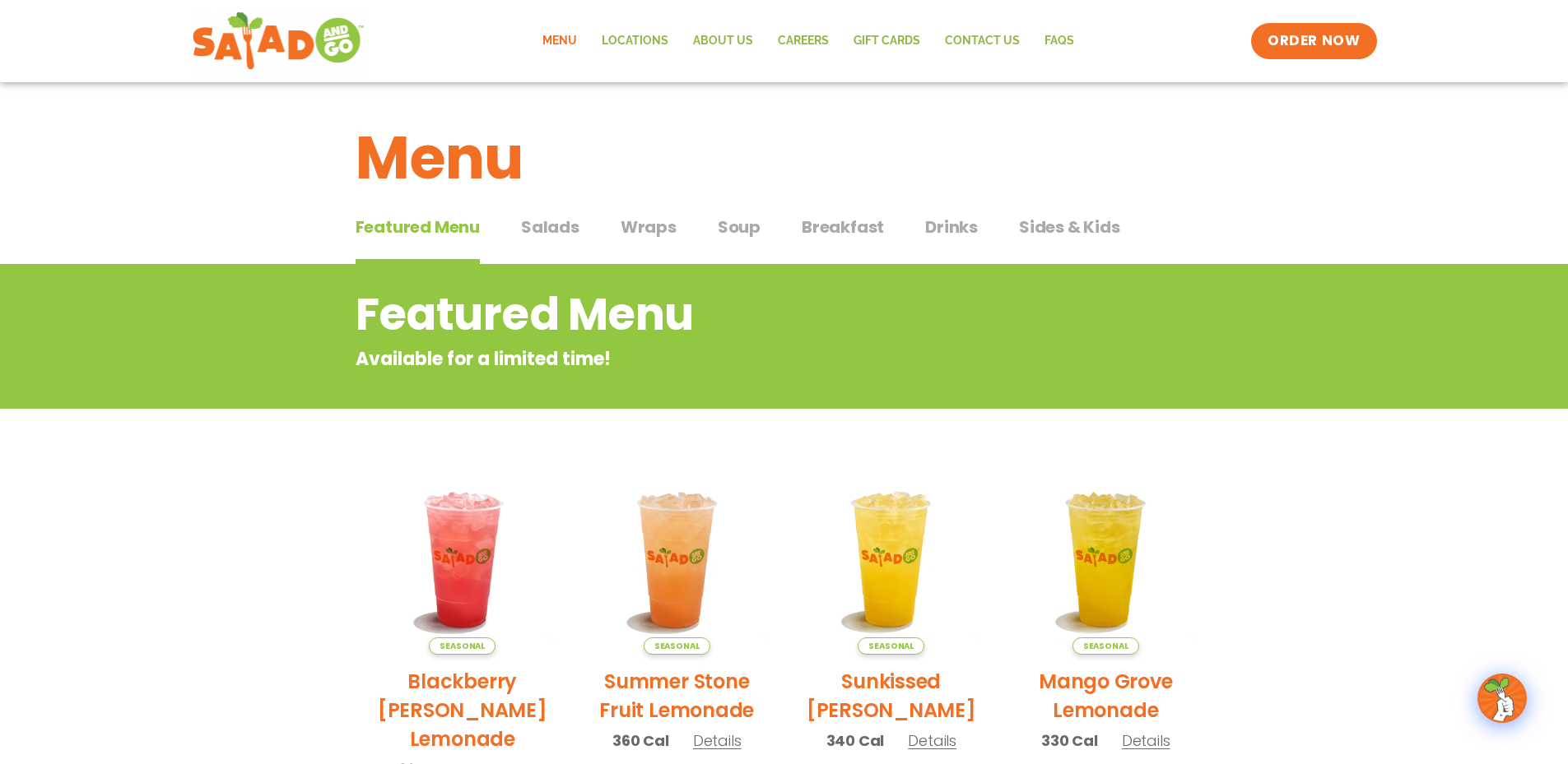
click at [650, 226] on span "Wraps" at bounding box center [648, 226] width 56 height 25
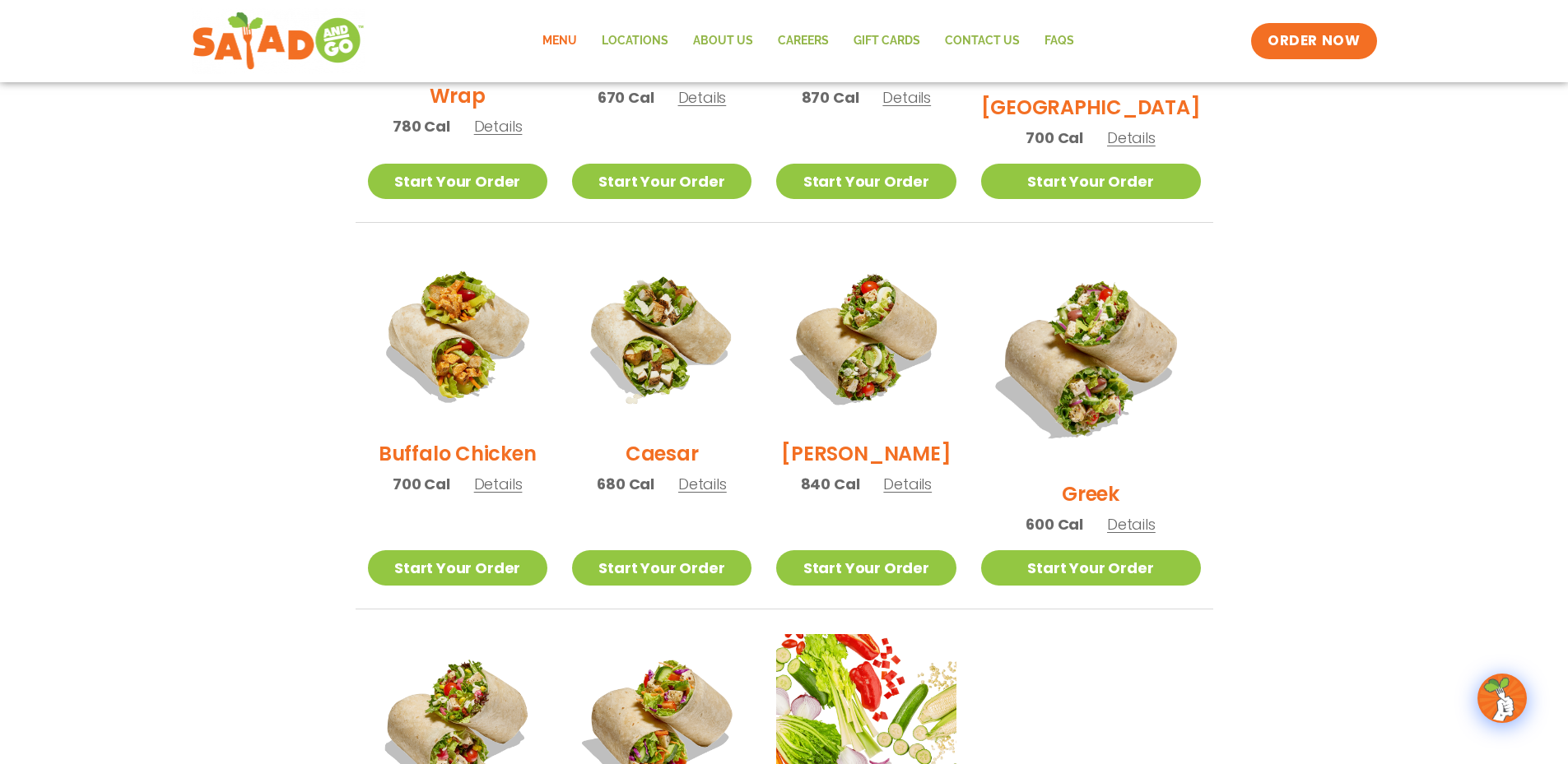
scroll to position [905, 0]
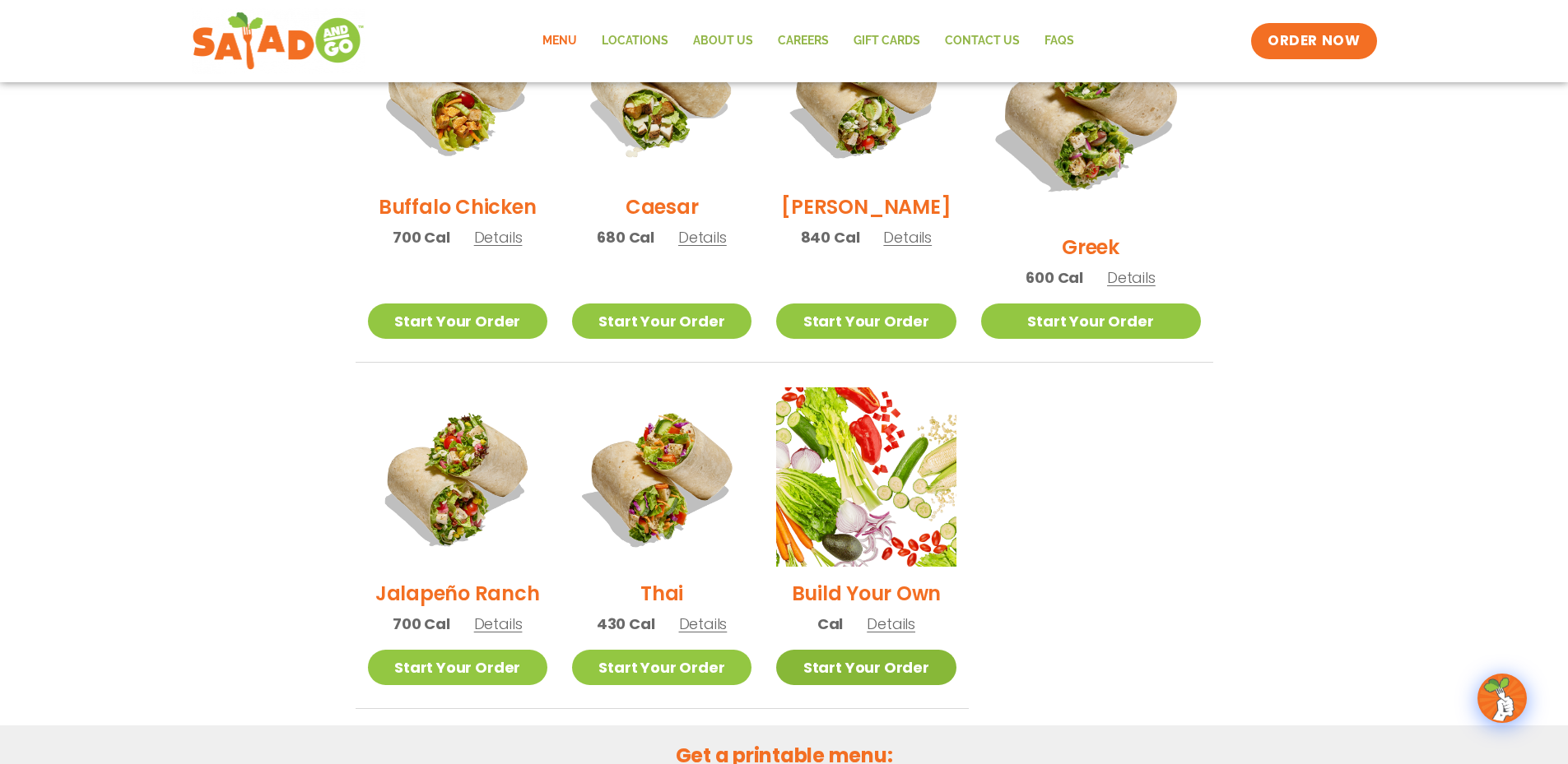
click at [868, 649] on link "Start Your Order" at bounding box center [865, 667] width 179 height 35
